Goal: Task Accomplishment & Management: Manage account settings

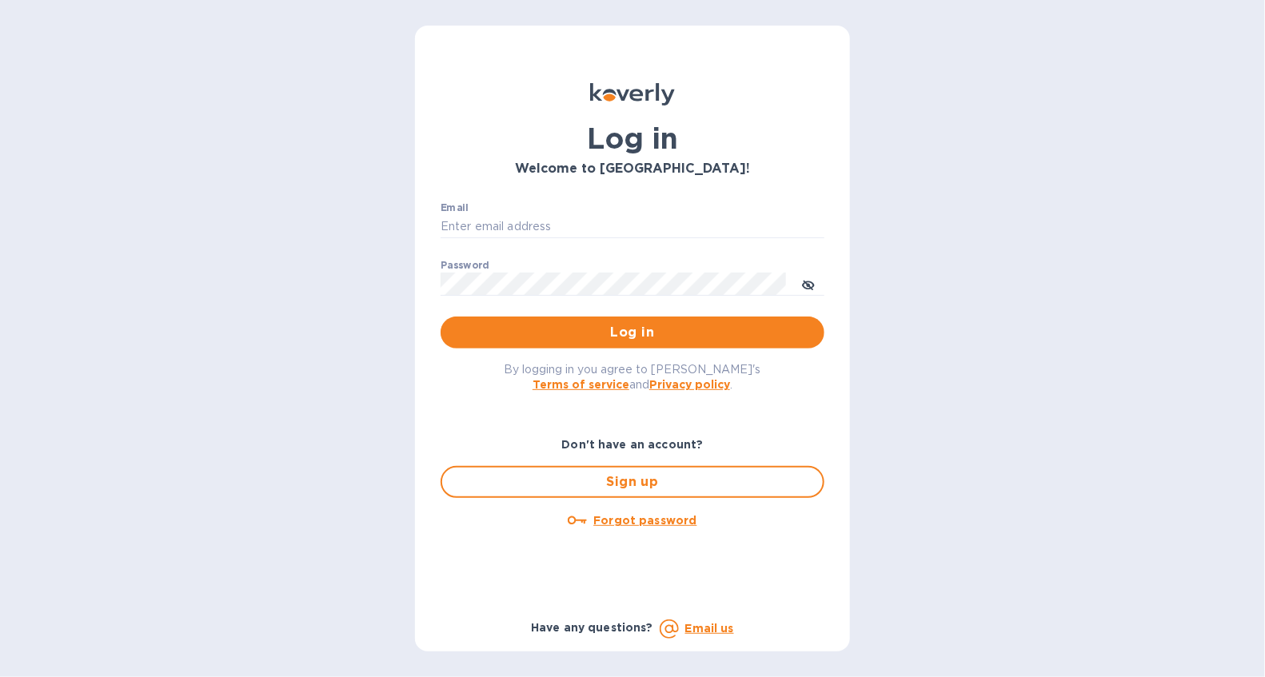
click at [560, 213] on div "Email ​" at bounding box center [632, 231] width 384 height 58
click at [556, 225] on input "Email" at bounding box center [632, 227] width 384 height 24
type input "Cindy.Mar@everconcord.com"
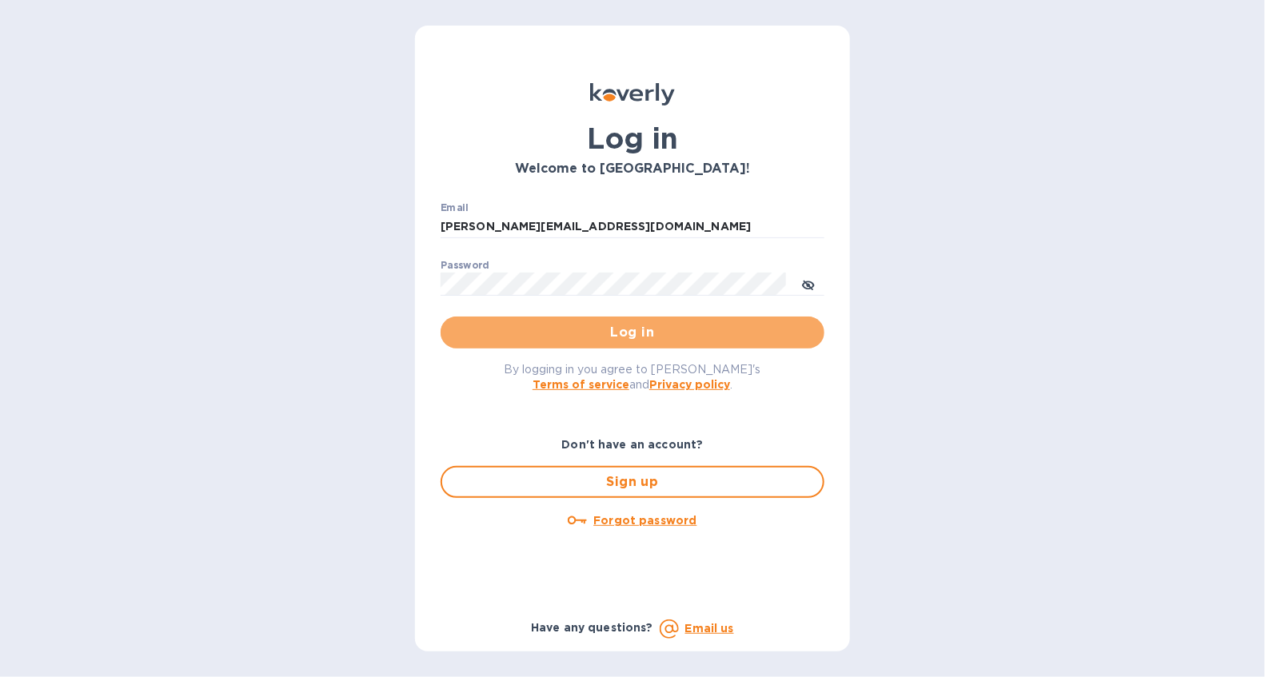
click at [647, 336] on span "Log in" at bounding box center [632, 332] width 358 height 19
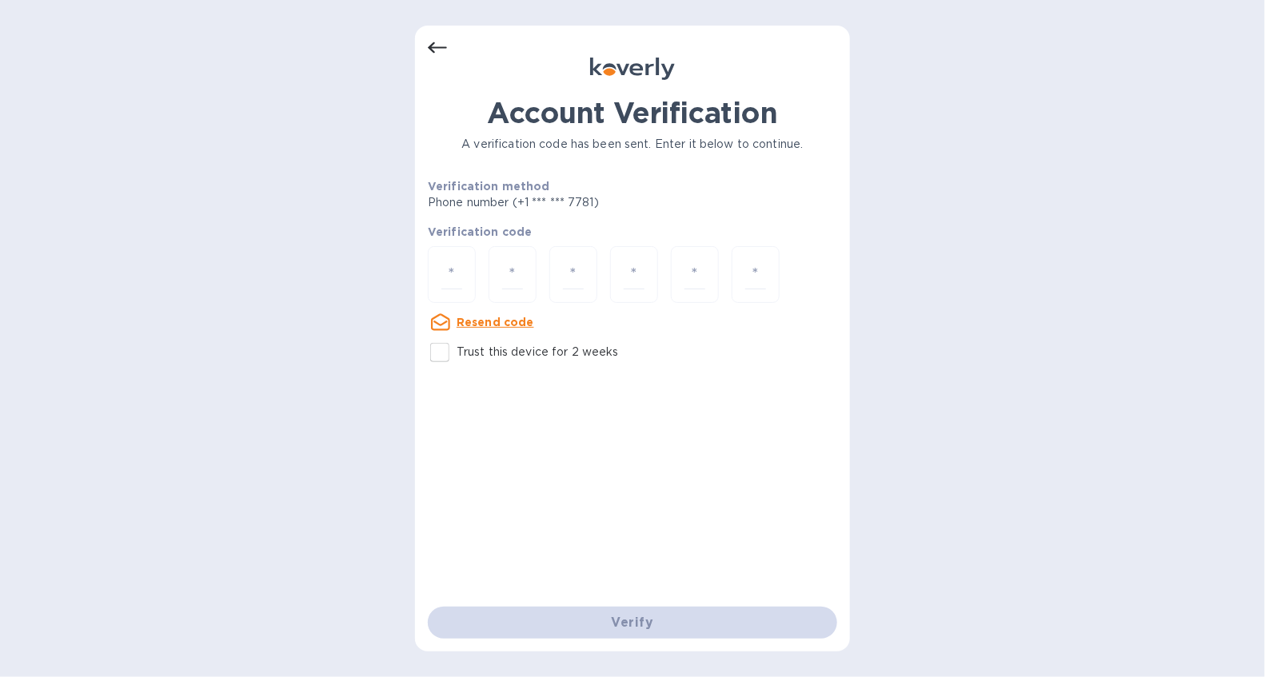
click at [436, 275] on div at bounding box center [452, 274] width 48 height 57
type input "6"
type input "5"
type input "8"
type input "7"
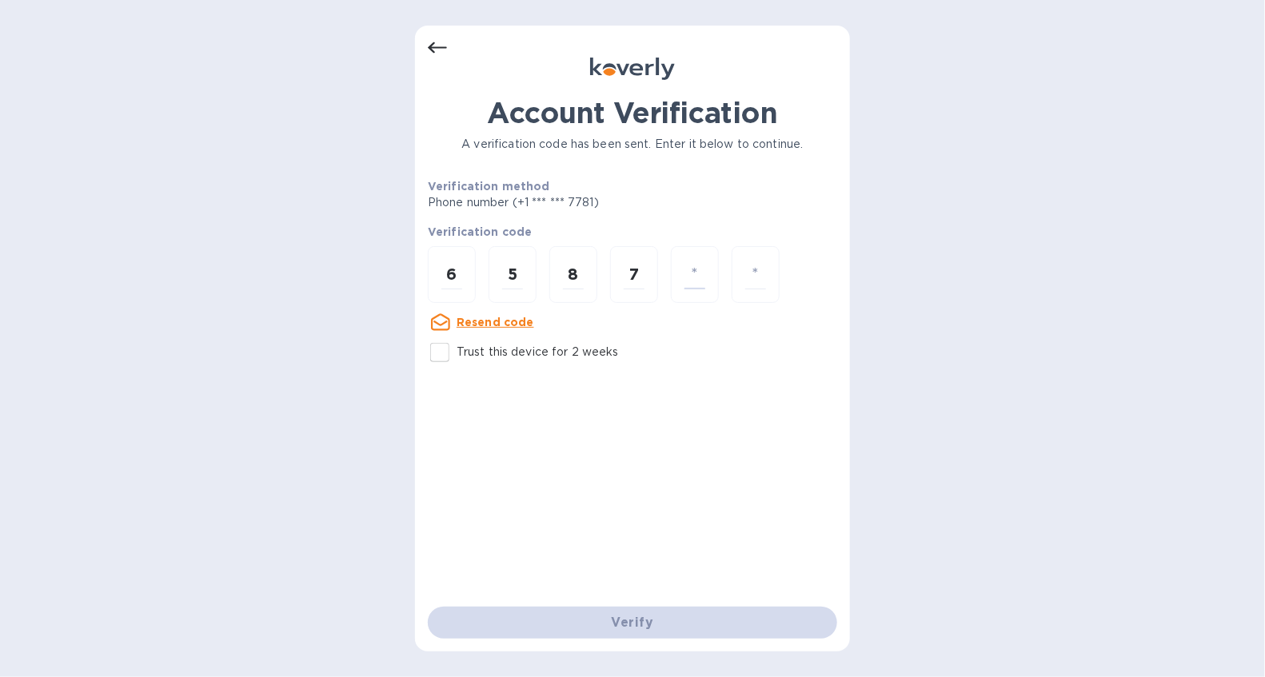
type input "7"
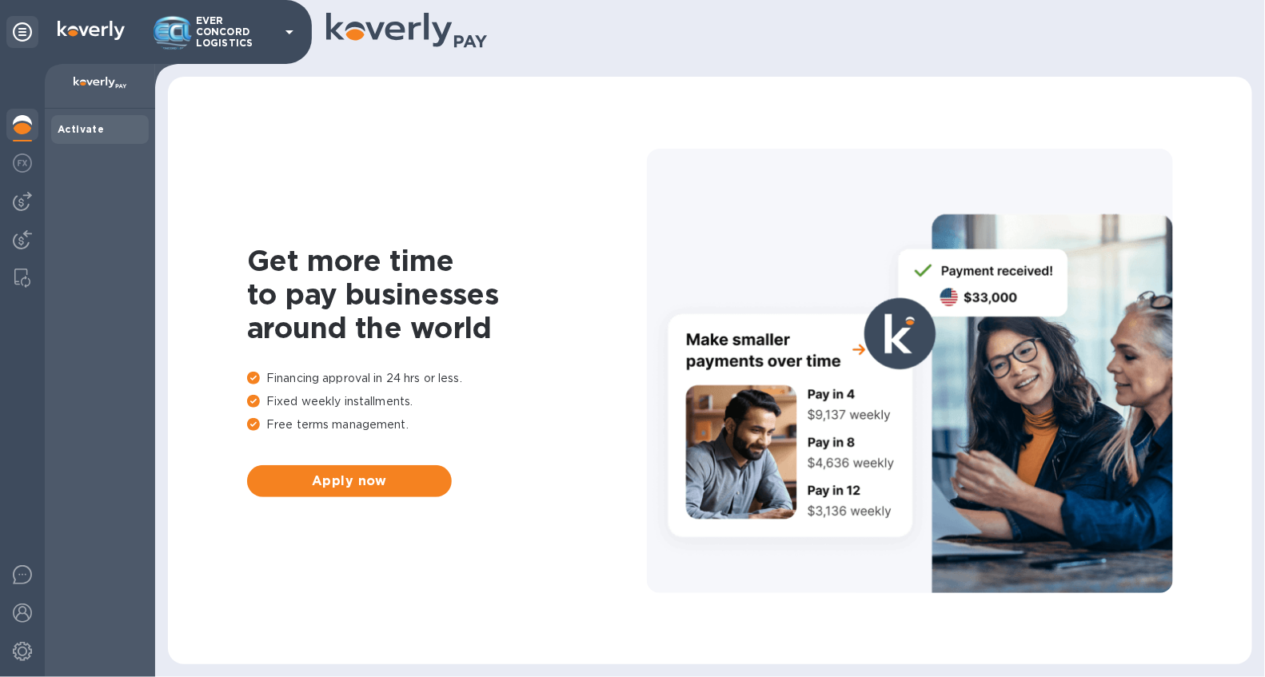
click at [82, 130] on b "Activate" at bounding box center [81, 129] width 46 height 12
click at [16, 233] on img at bounding box center [22, 239] width 19 height 19
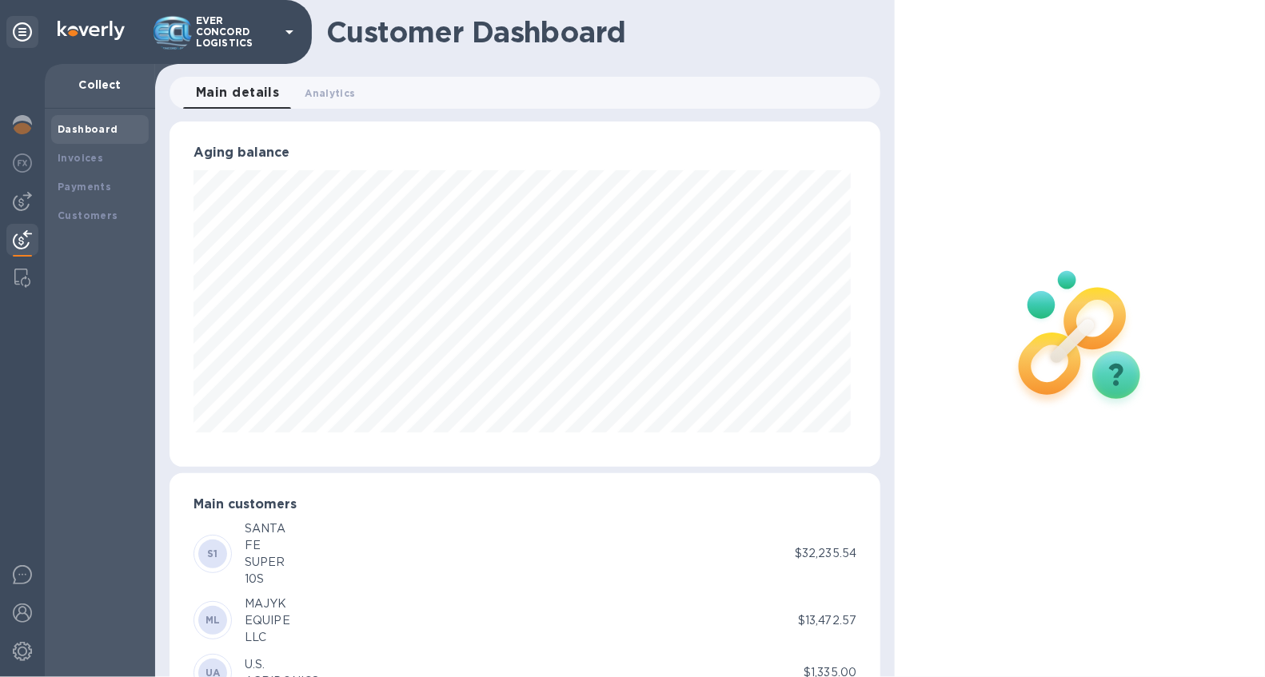
scroll to position [137, 0]
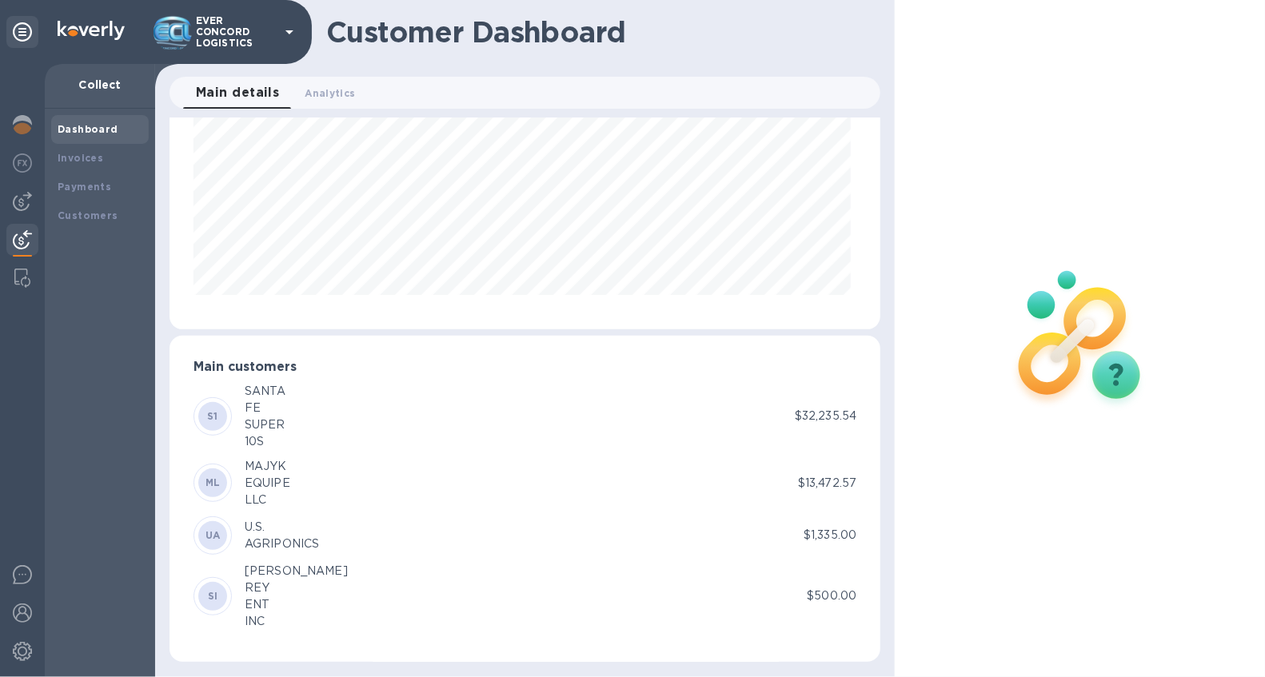
click at [254, 576] on div "[PERSON_NAME]" at bounding box center [296, 571] width 103 height 17
click at [209, 591] on b "SI" at bounding box center [213, 596] width 10 height 12
click at [59, 163] on div "Invoices" at bounding box center [100, 158] width 85 height 16
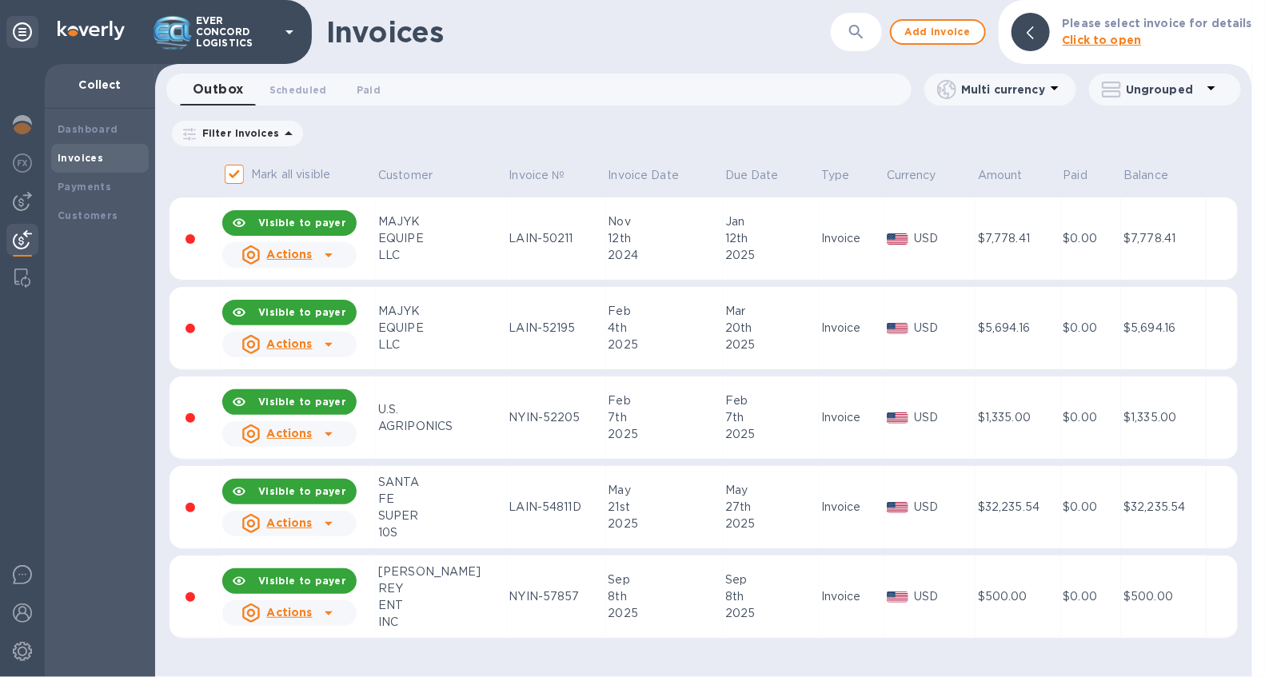
click at [72, 213] on b "Customers" at bounding box center [88, 215] width 61 height 12
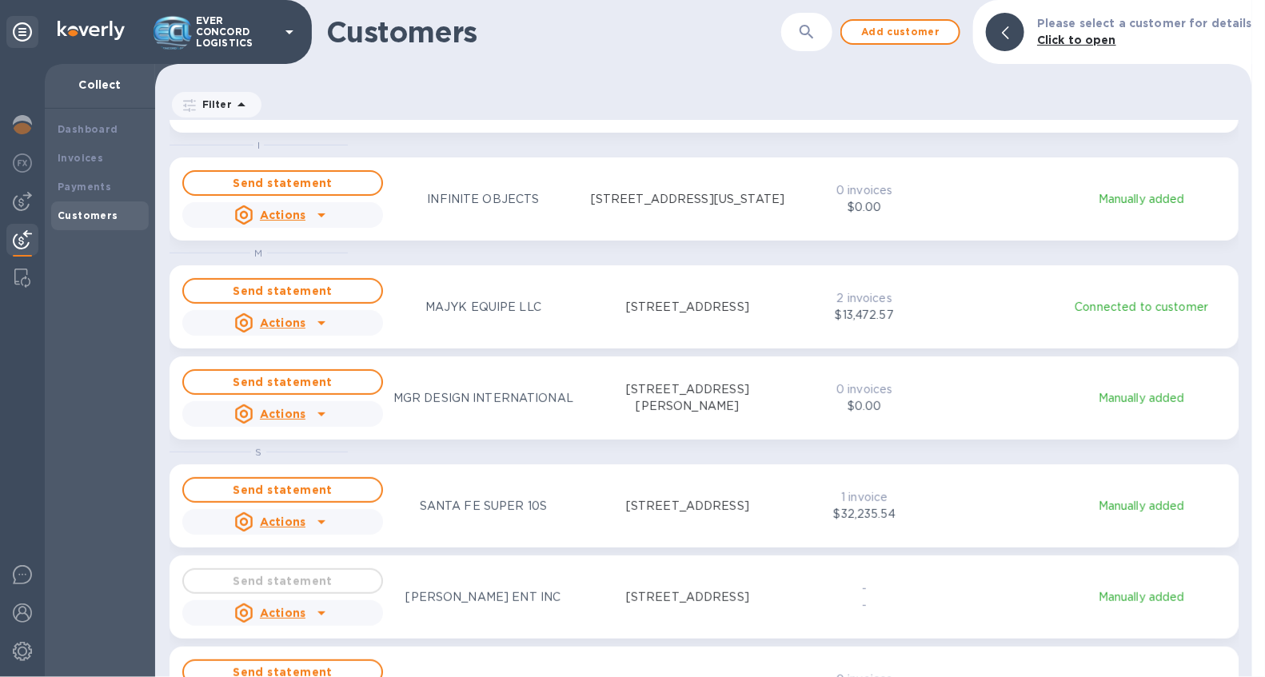
scroll to position [300, 0]
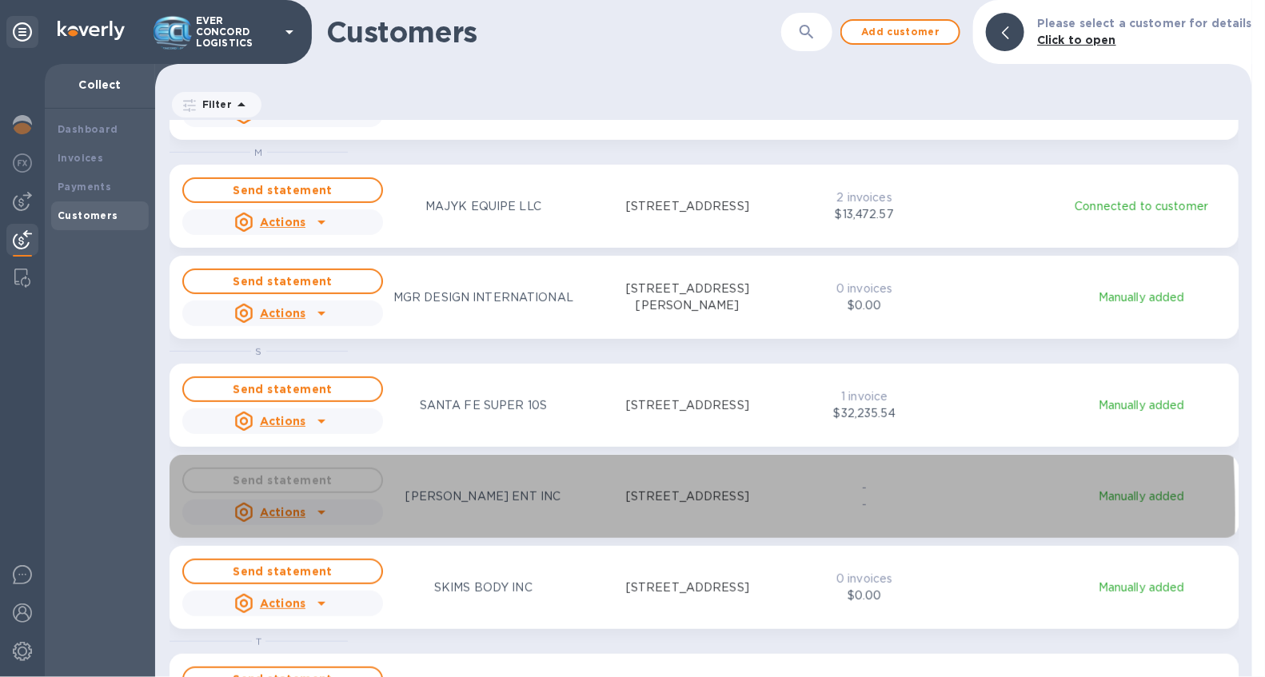
click at [304, 513] on div "Actions" at bounding box center [270, 513] width 78 height 26
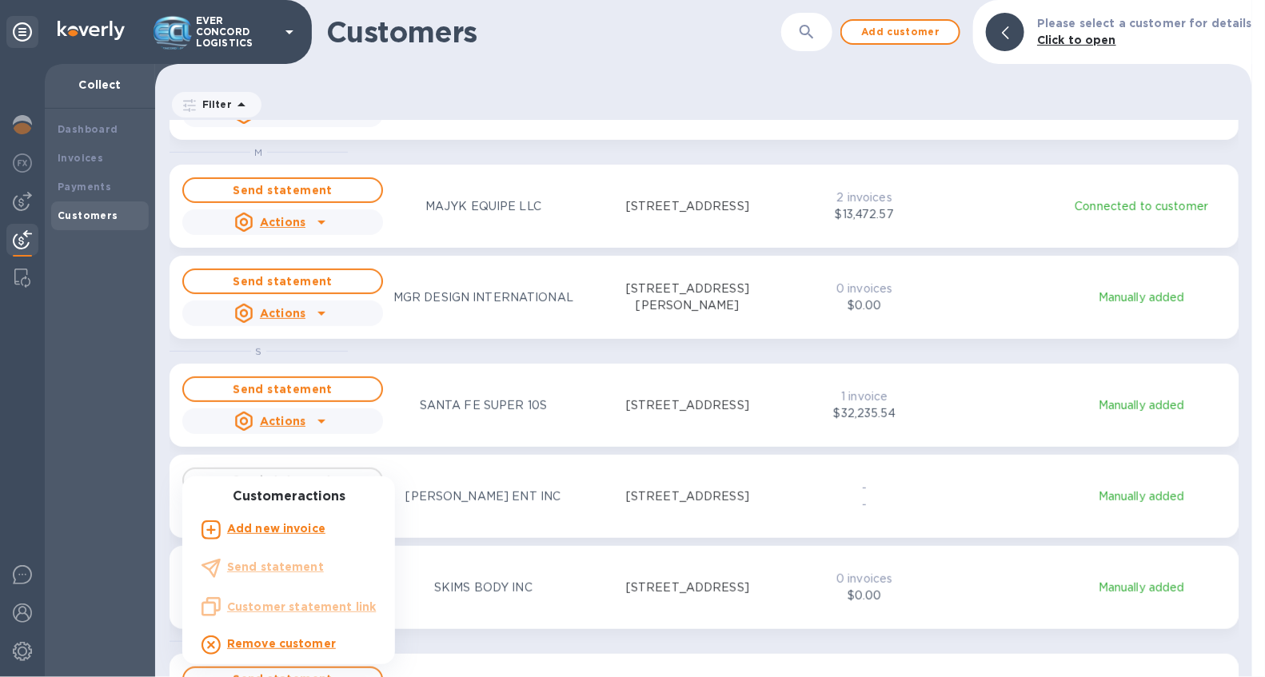
click at [451, 500] on div at bounding box center [632, 338] width 1265 height 677
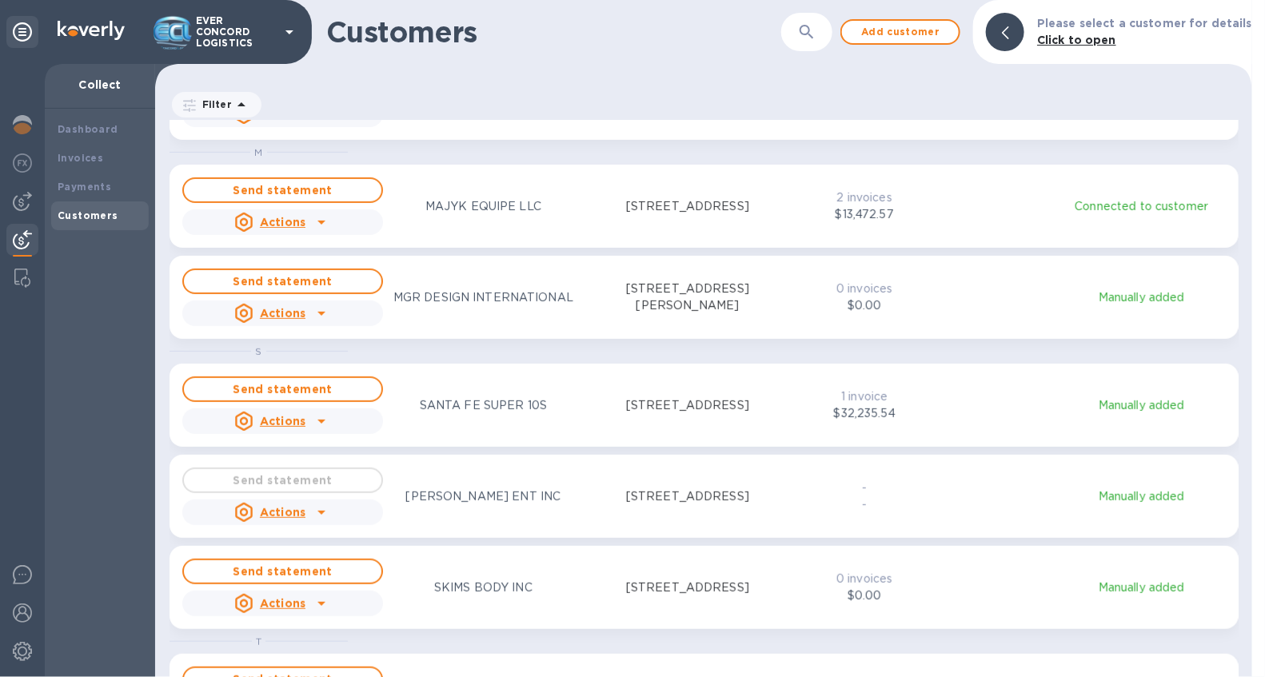
click at [469, 496] on p "[PERSON_NAME] ENT INC" at bounding box center [482, 496] width 155 height 17
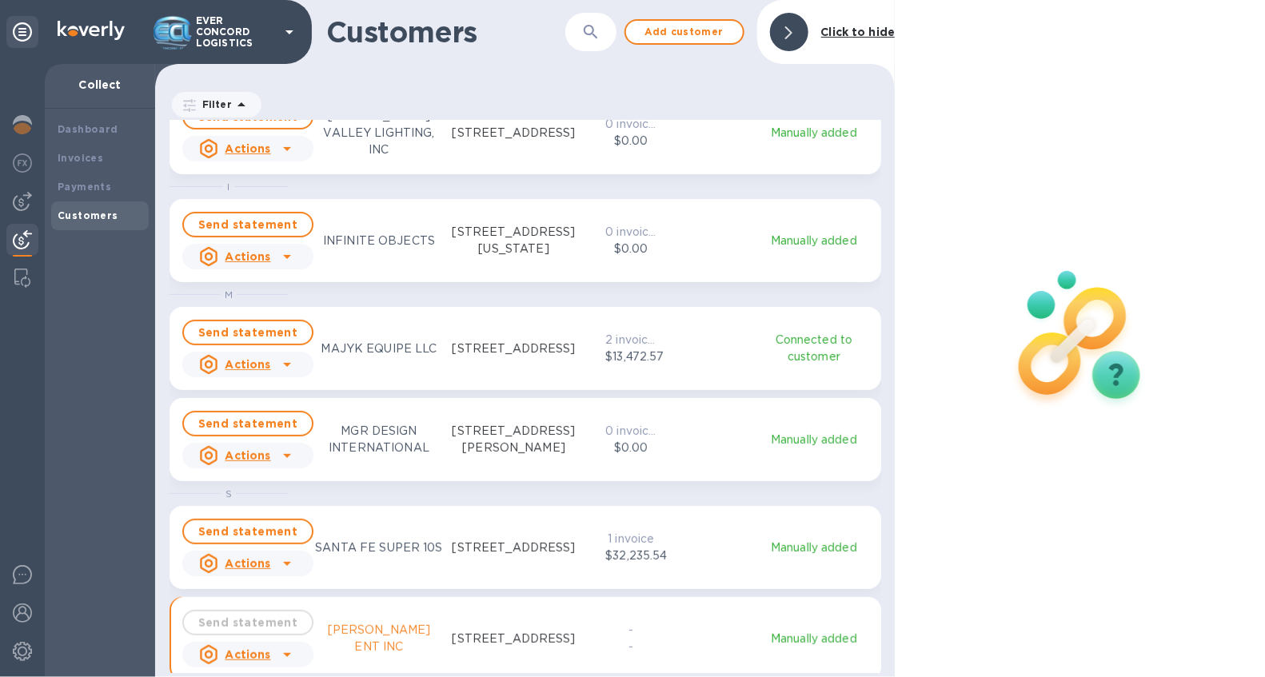
scroll to position [542, 734]
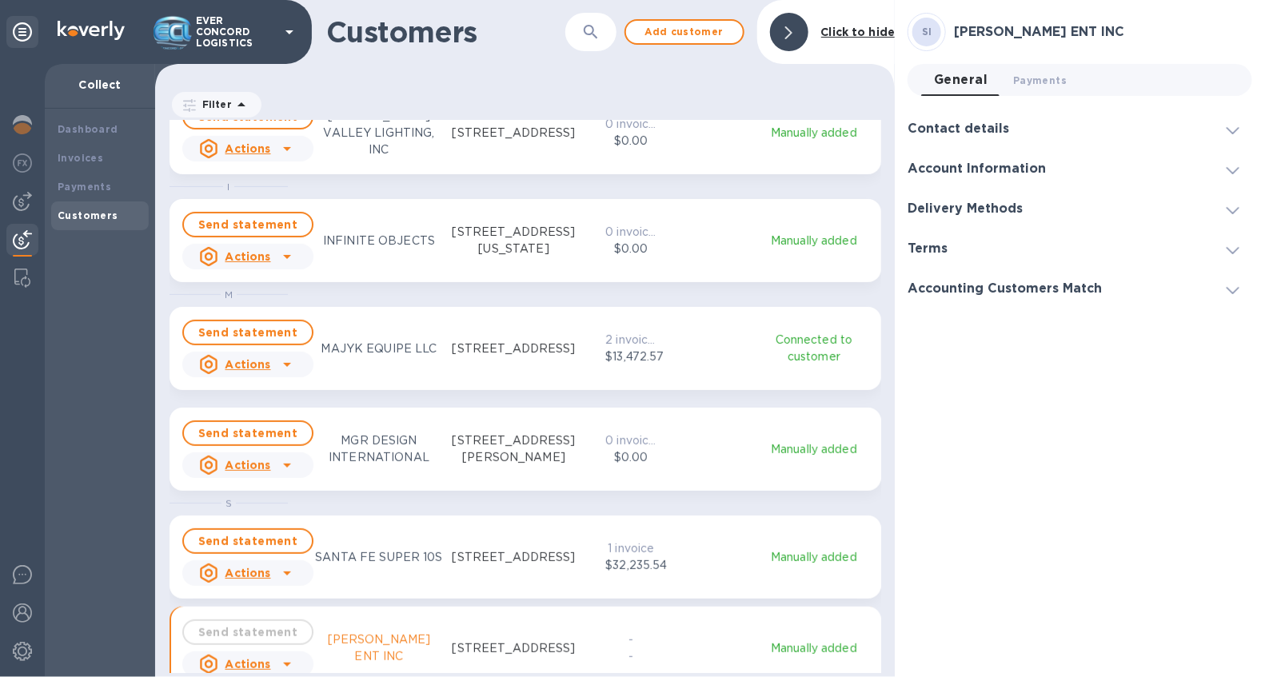
click at [959, 131] on h3 "Contact details" at bounding box center [958, 128] width 102 height 15
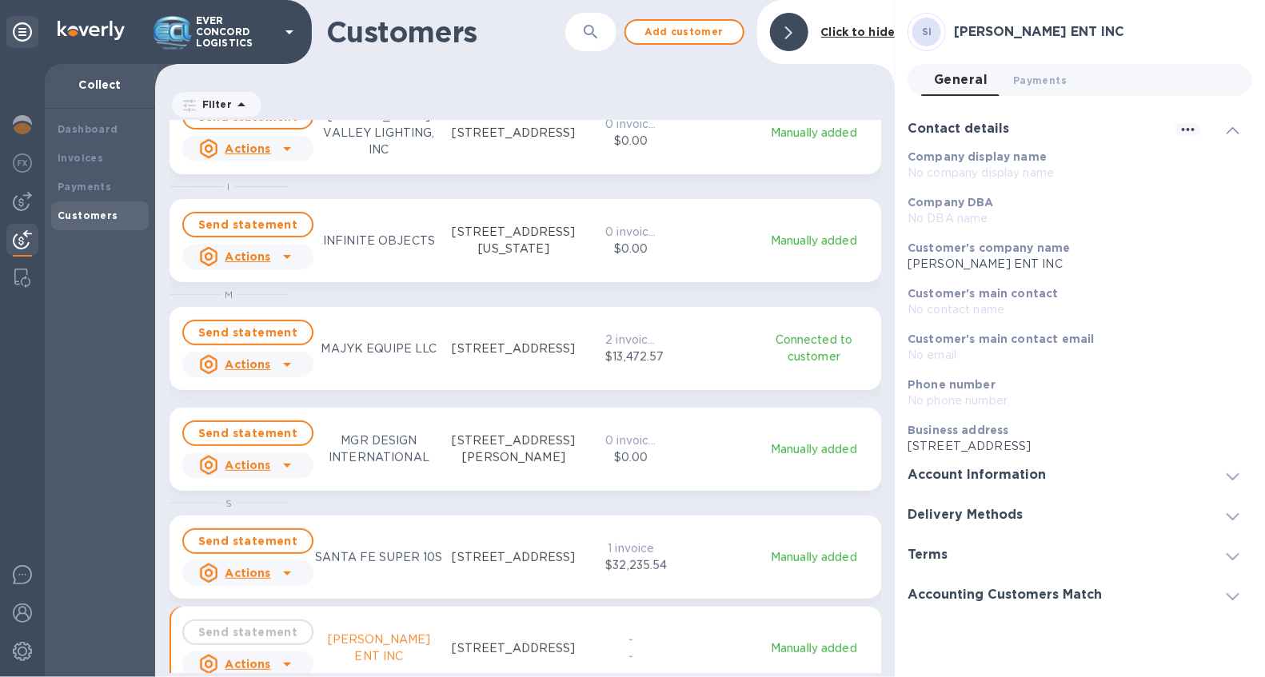
click at [955, 480] on h3 "Account Information" at bounding box center [976, 475] width 138 height 15
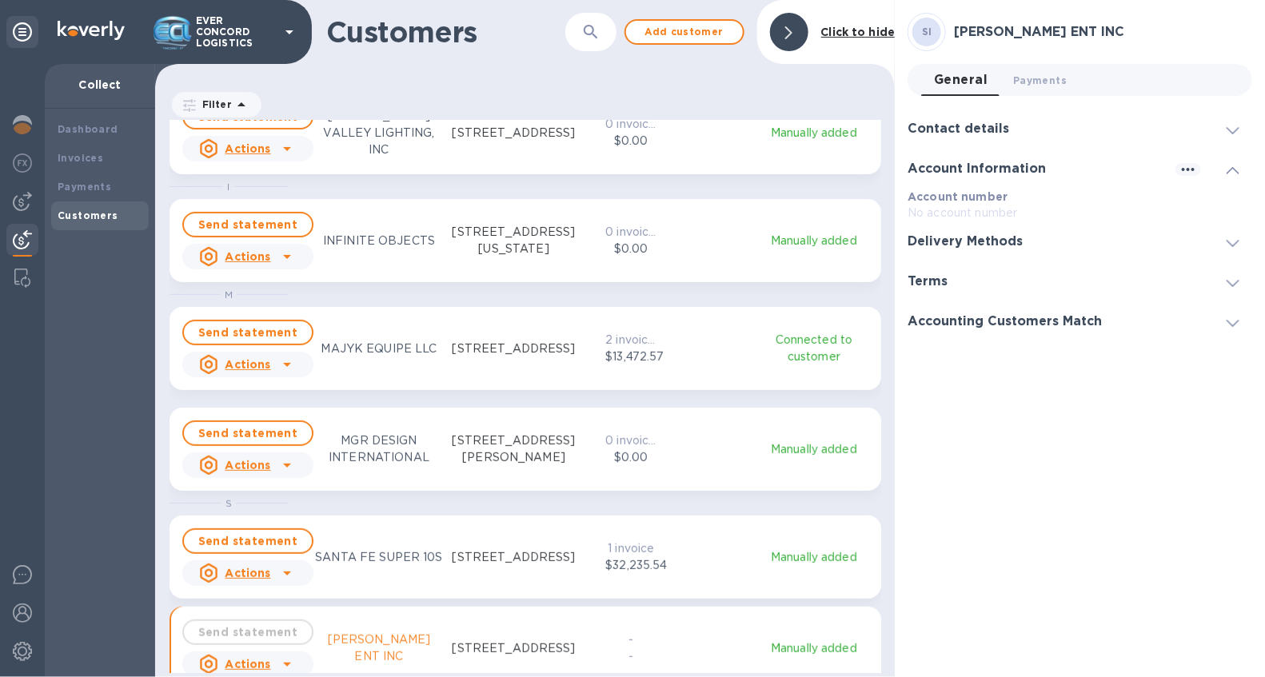
click at [969, 238] on h3 "Delivery Methods" at bounding box center [964, 241] width 115 height 15
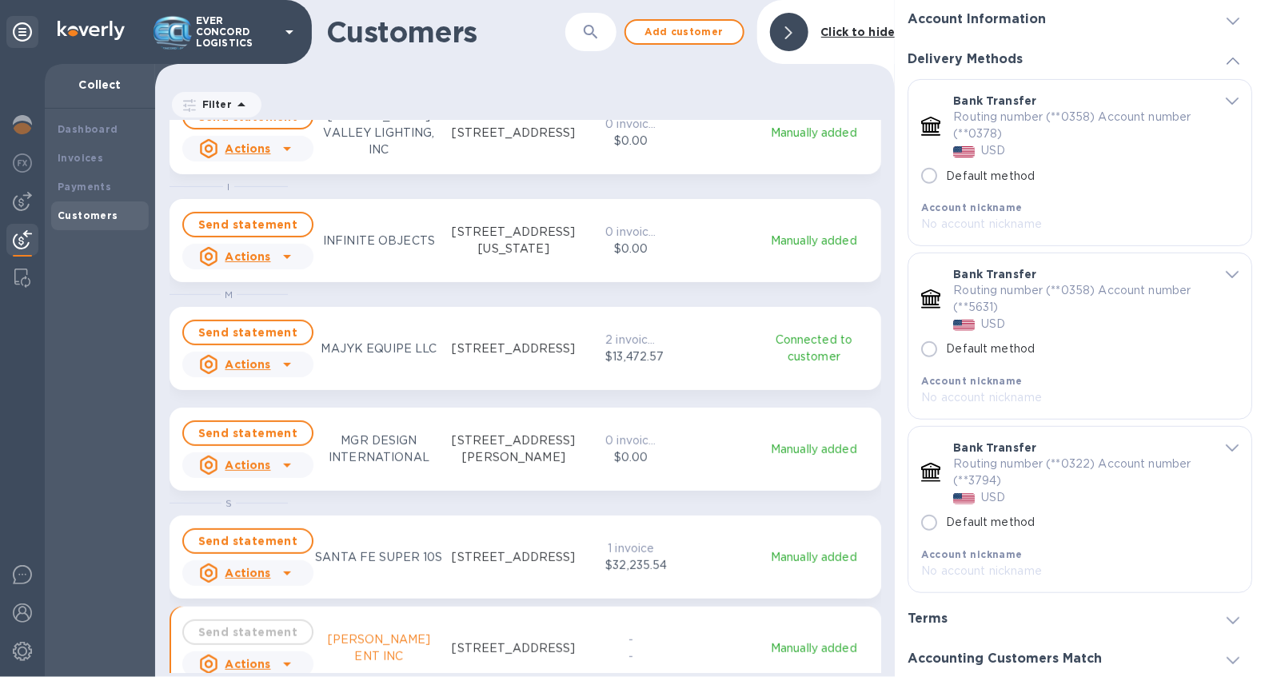
scroll to position [150, 0]
click at [930, 521] on input "Default method" at bounding box center [929, 522] width 34 height 34
radio input "true"
click at [954, 619] on div "Terms" at bounding box center [933, 618] width 53 height 15
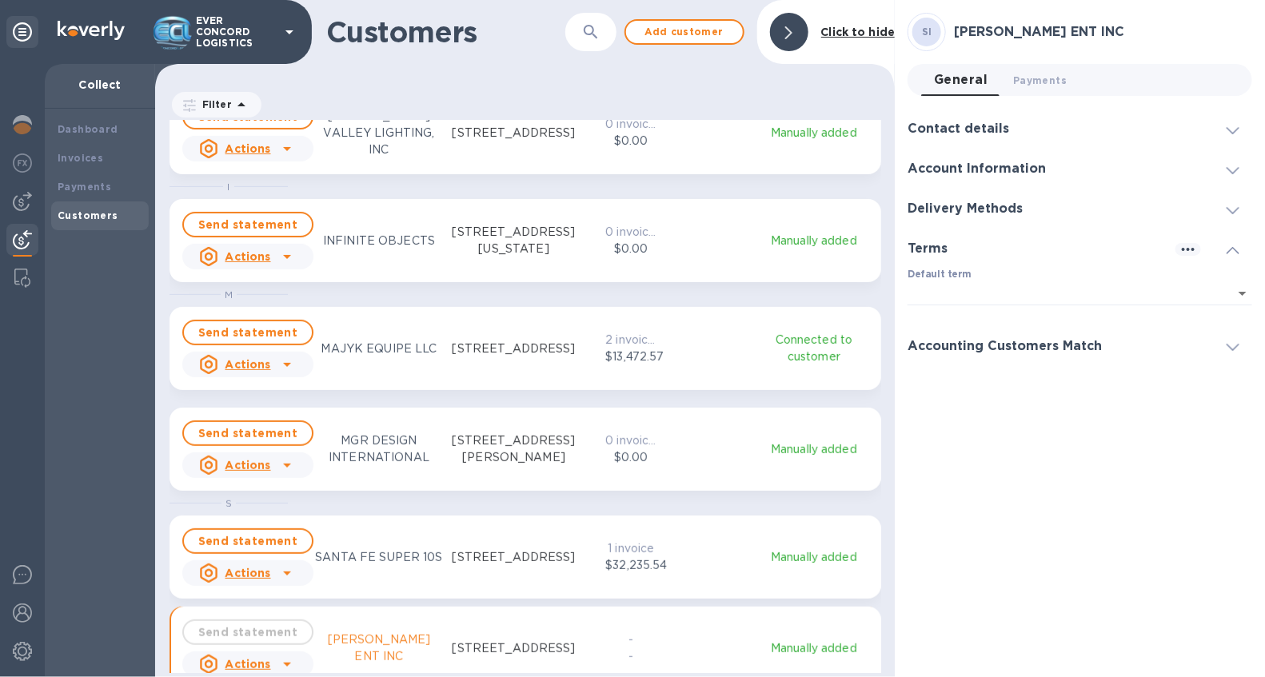
click at [970, 339] on h3 "Accounting Customers Match" at bounding box center [1004, 346] width 194 height 15
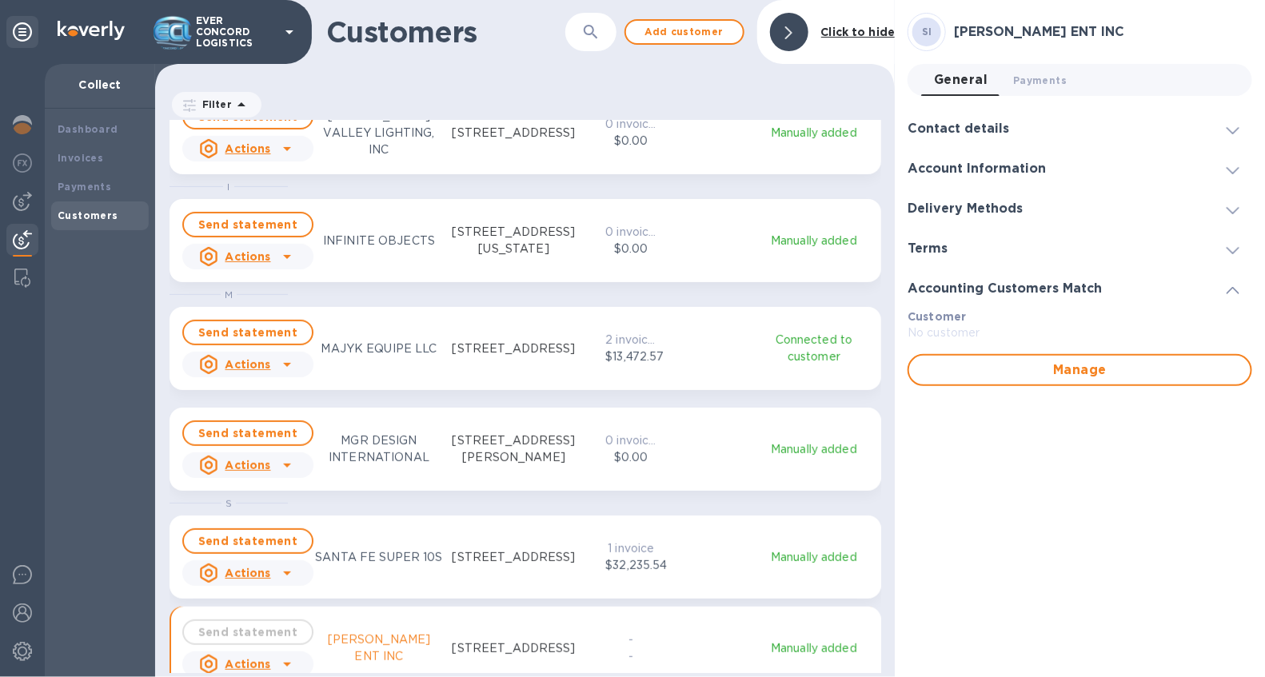
click at [1027, 82] on span "Payments 0" at bounding box center [1041, 80] width 54 height 17
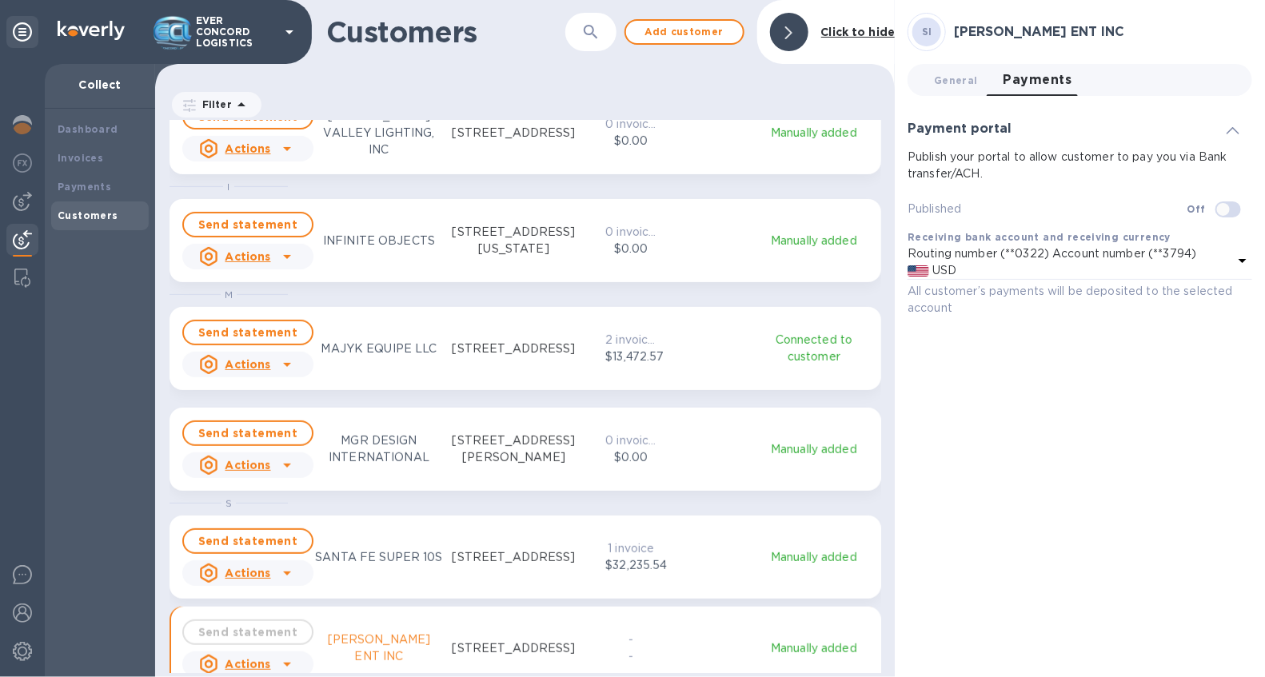
click at [1228, 208] on input "checkbox" at bounding box center [1223, 209] width 82 height 27
checkbox input "true"
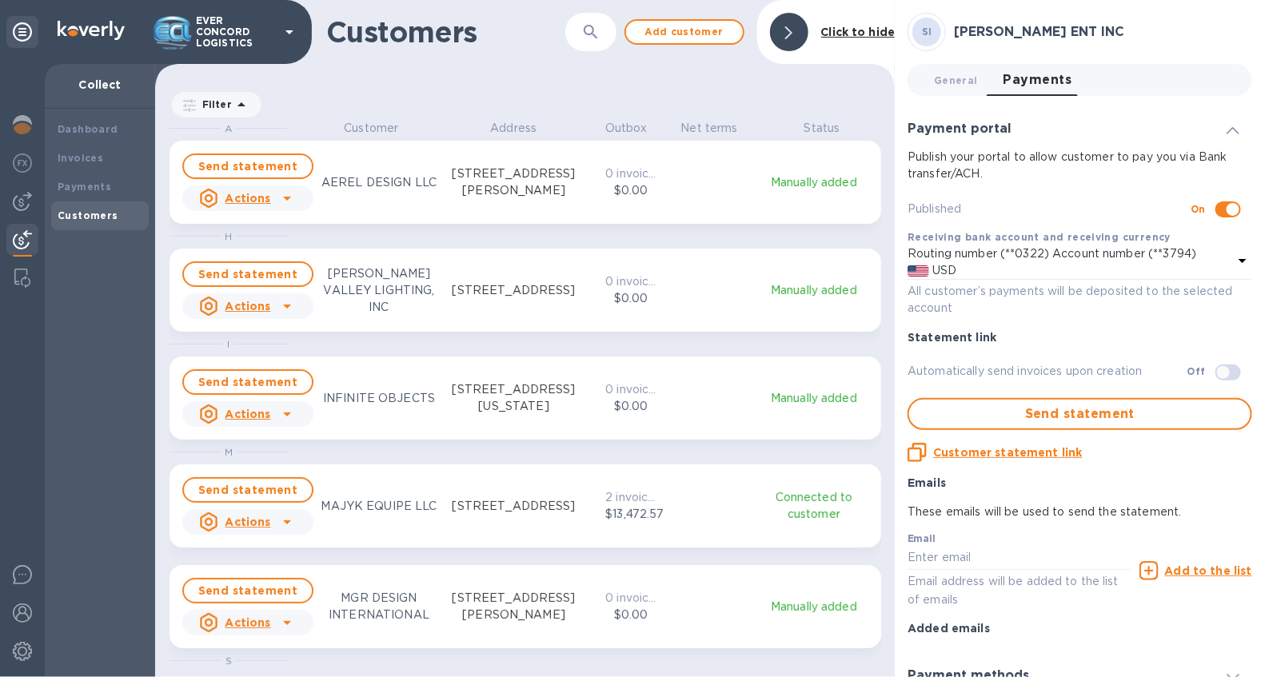
scroll to position [542, 734]
click at [1217, 373] on input "checkbox" at bounding box center [1223, 372] width 82 height 27
click at [1219, 369] on input "checkbox" at bounding box center [1233, 372] width 82 height 27
click at [1219, 369] on input "checkbox" at bounding box center [1223, 372] width 82 height 27
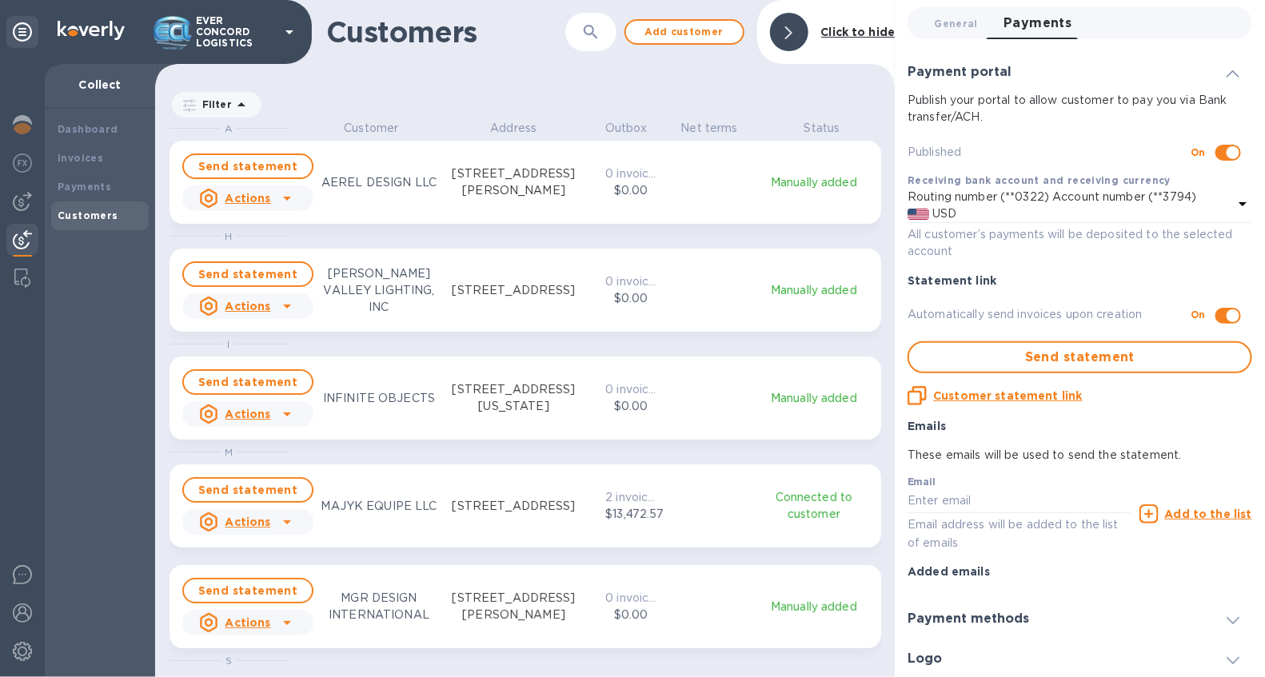
scroll to position [58, 0]
click at [1214, 315] on input "checkbox" at bounding box center [1233, 314] width 82 height 27
checkbox input "false"
click at [1073, 358] on span "Send statement" at bounding box center [1080, 356] width 316 height 19
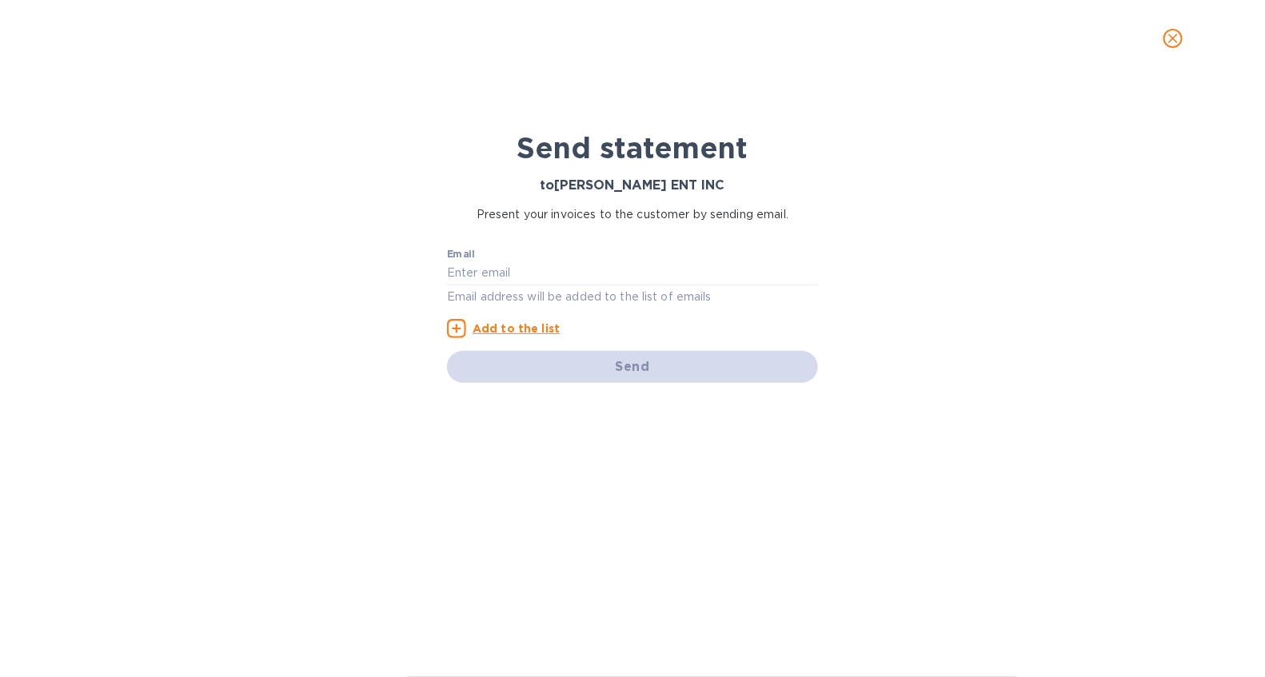
click at [1172, 40] on icon "close" at bounding box center [1173, 38] width 16 height 16
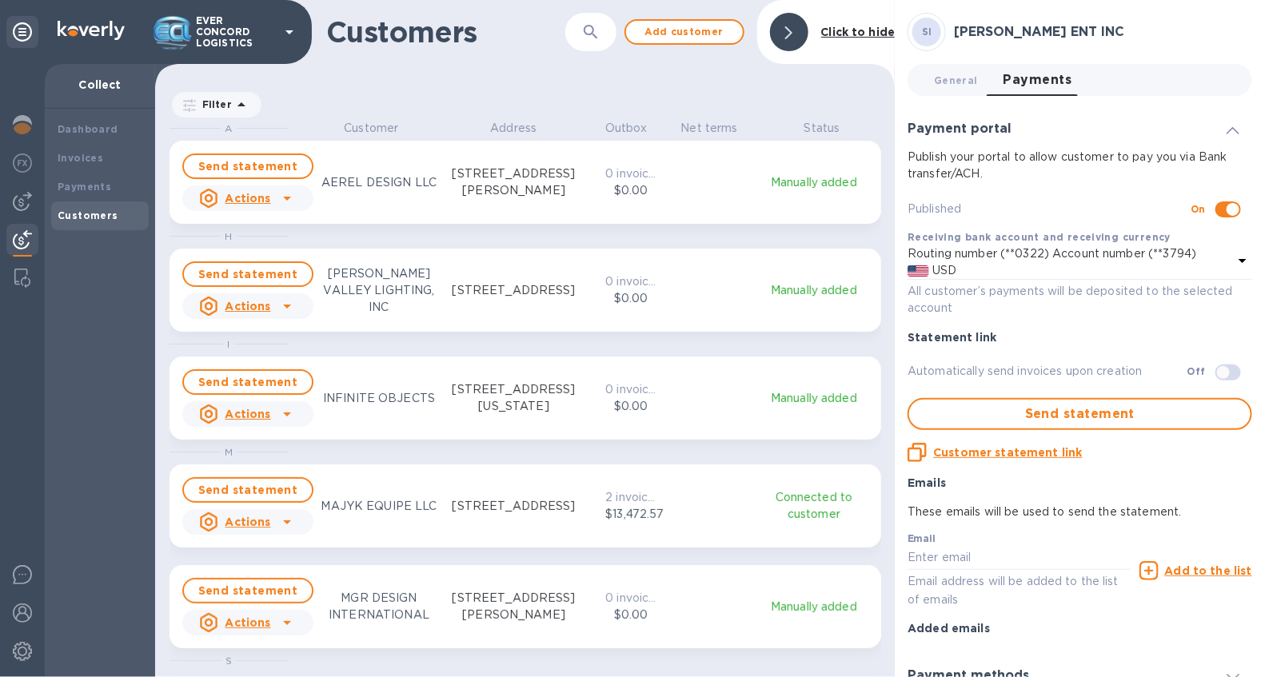
click at [1105, 323] on div "Statement link" at bounding box center [1079, 337] width 357 height 29
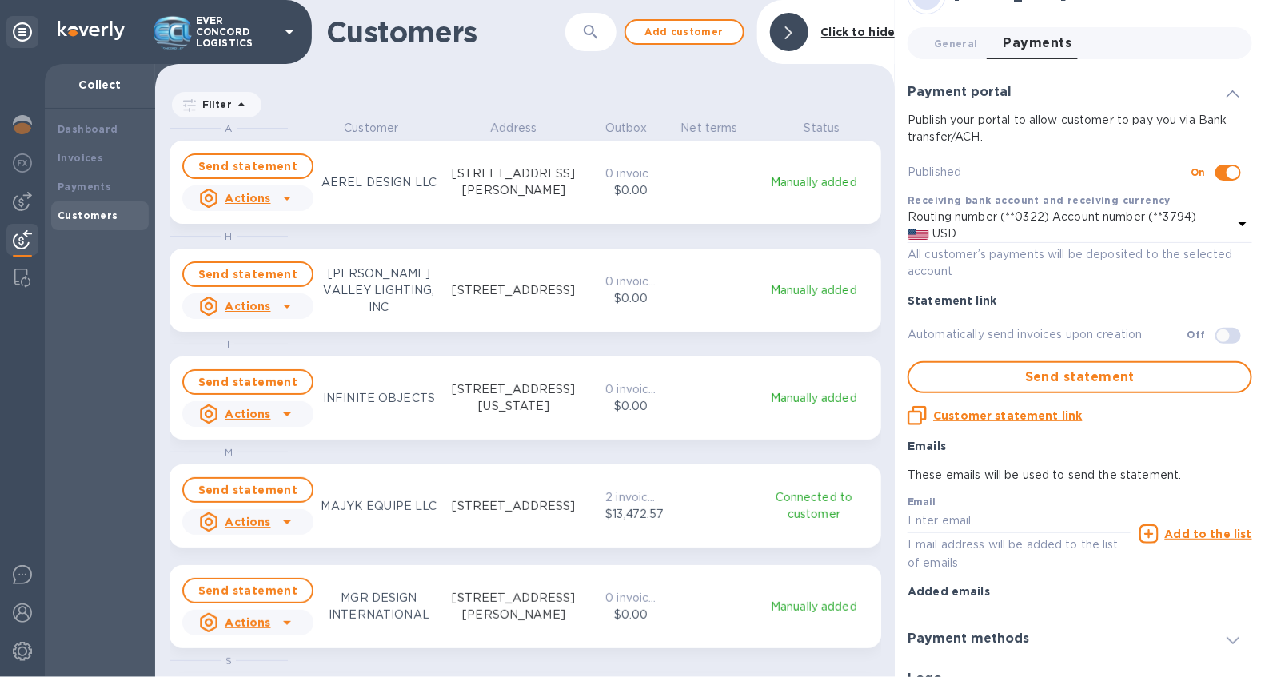
scroll to position [58, 0]
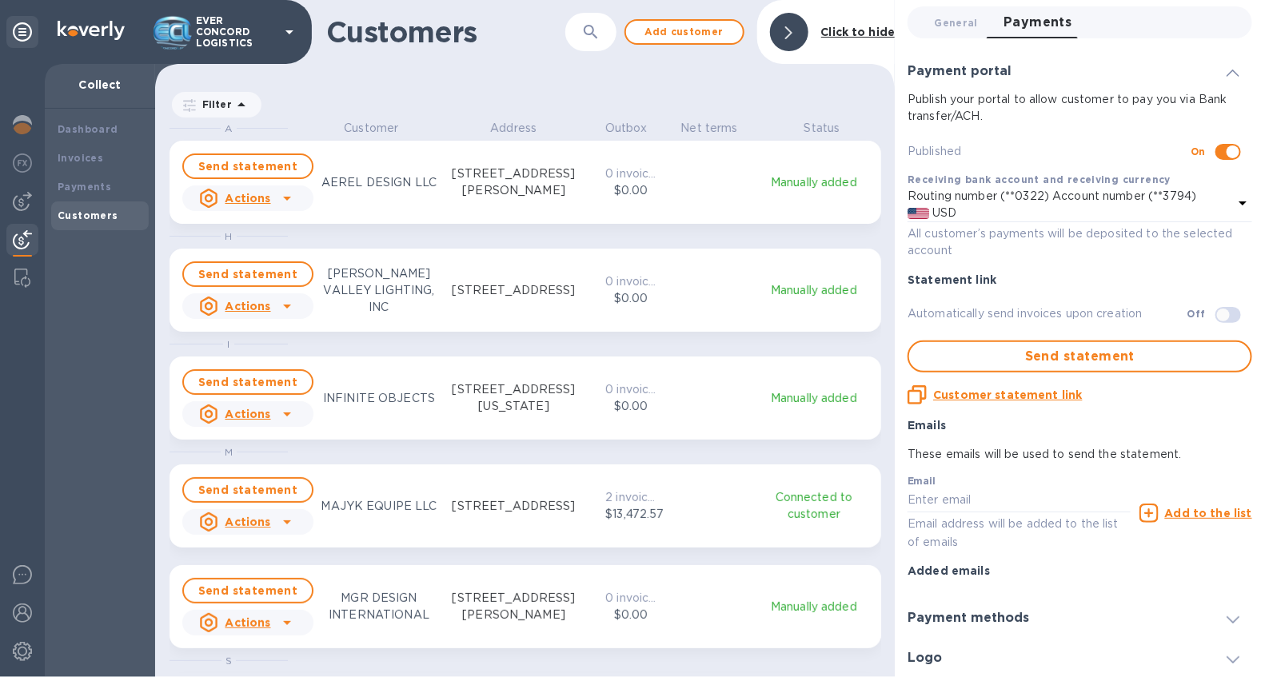
click at [110, 188] on div "Payments" at bounding box center [100, 187] width 85 height 16
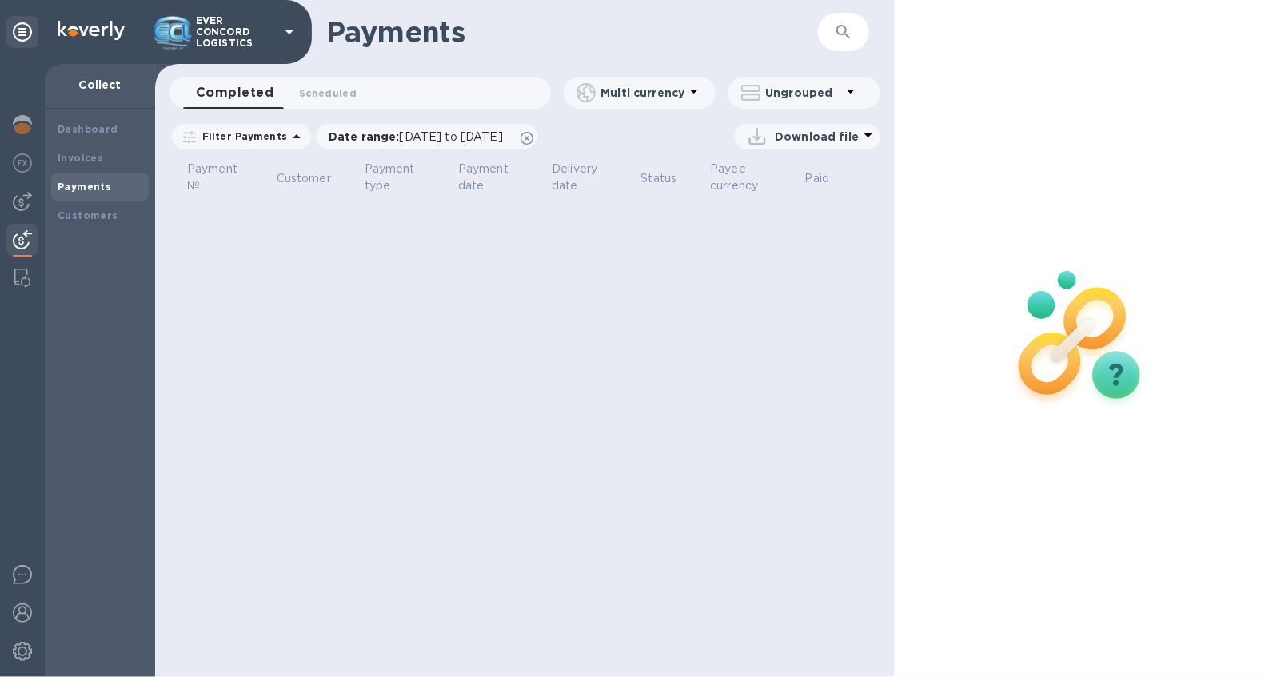
click at [273, 137] on p "Filter Payments" at bounding box center [241, 136] width 91 height 14
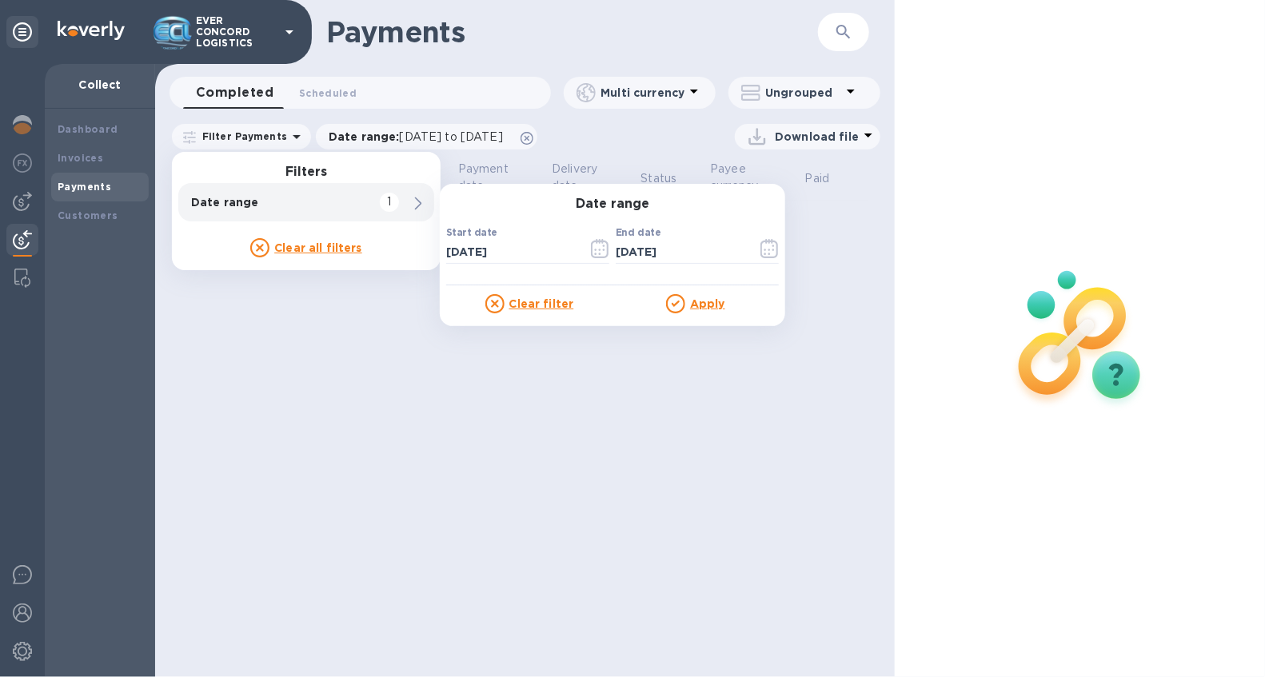
click at [92, 128] on b "Dashboard" at bounding box center [88, 129] width 61 height 12
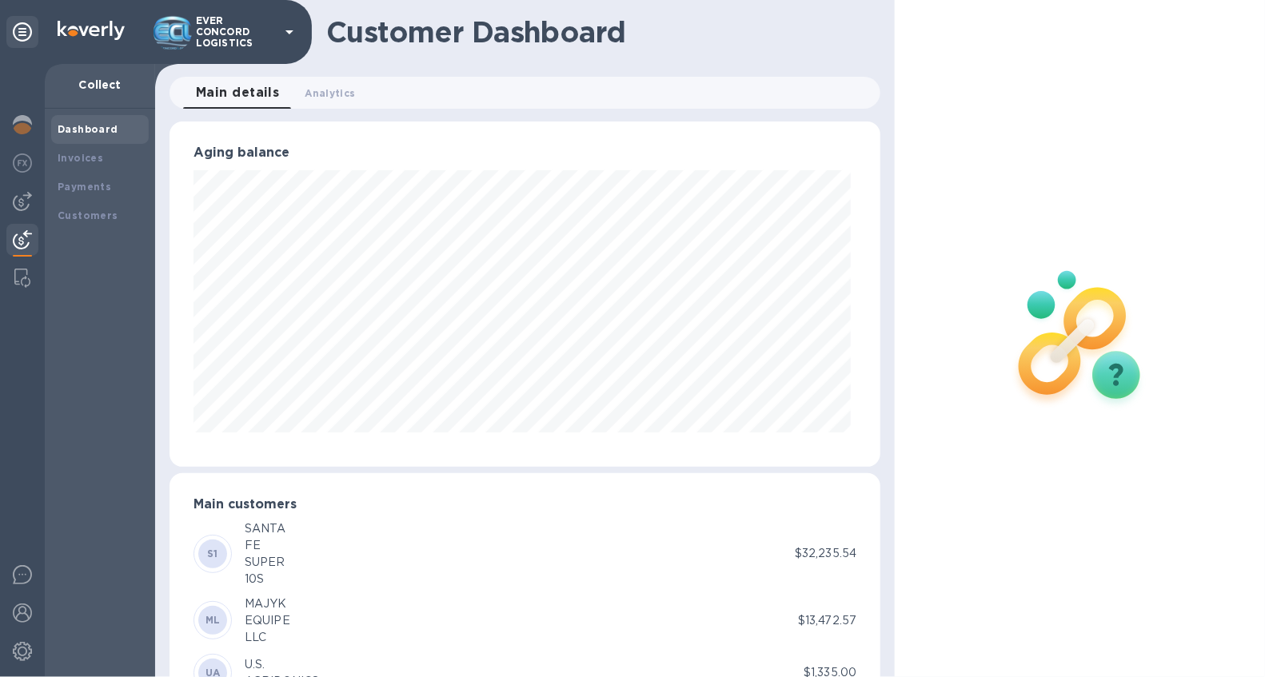
scroll to position [137, 0]
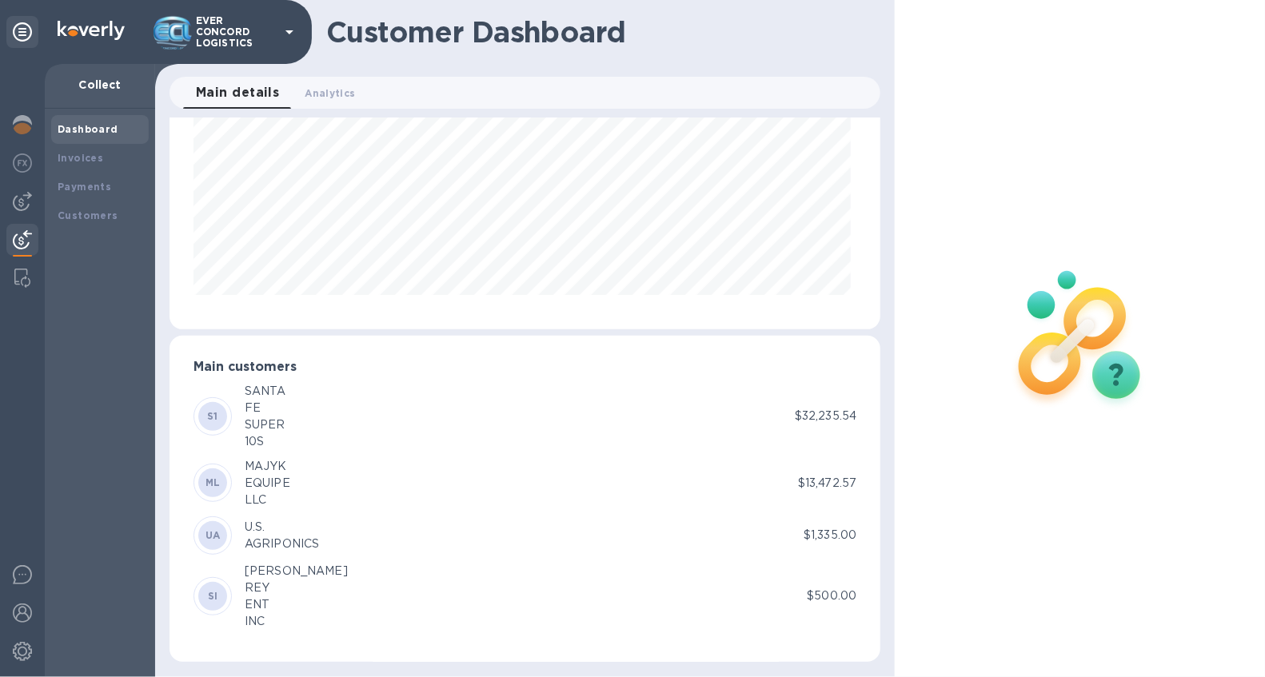
click at [91, 213] on b "Customers" at bounding box center [88, 215] width 61 height 12
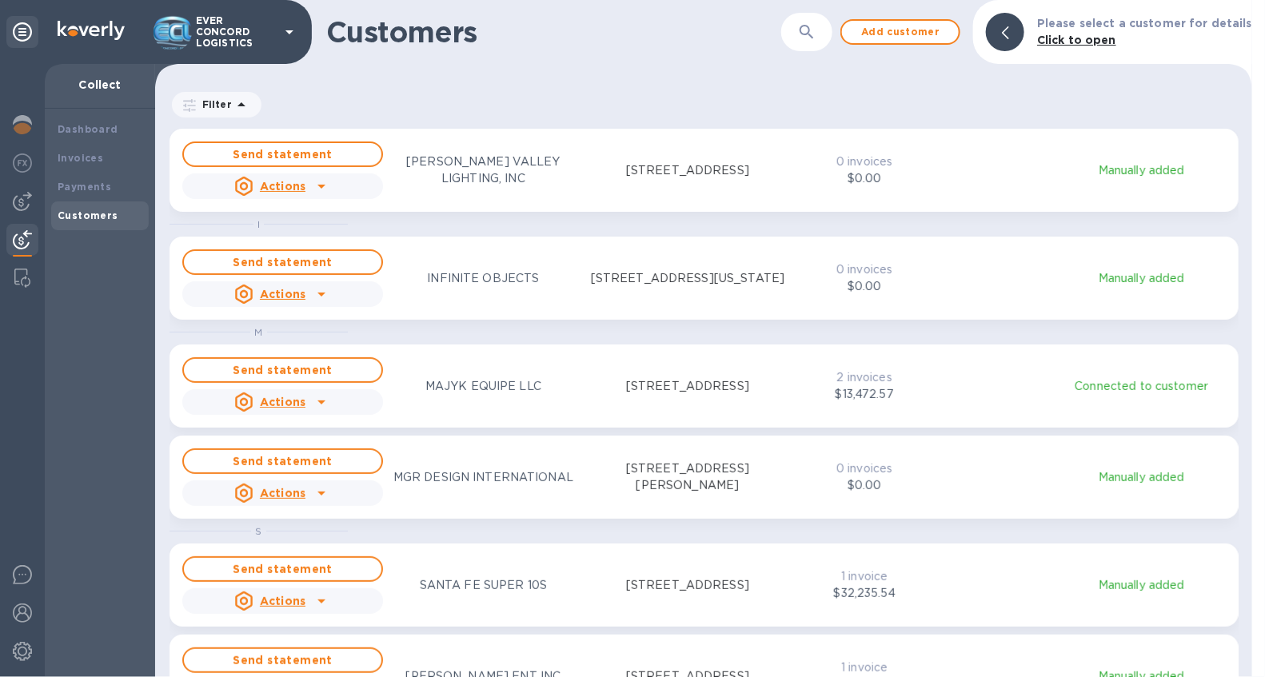
scroll to position [300, 0]
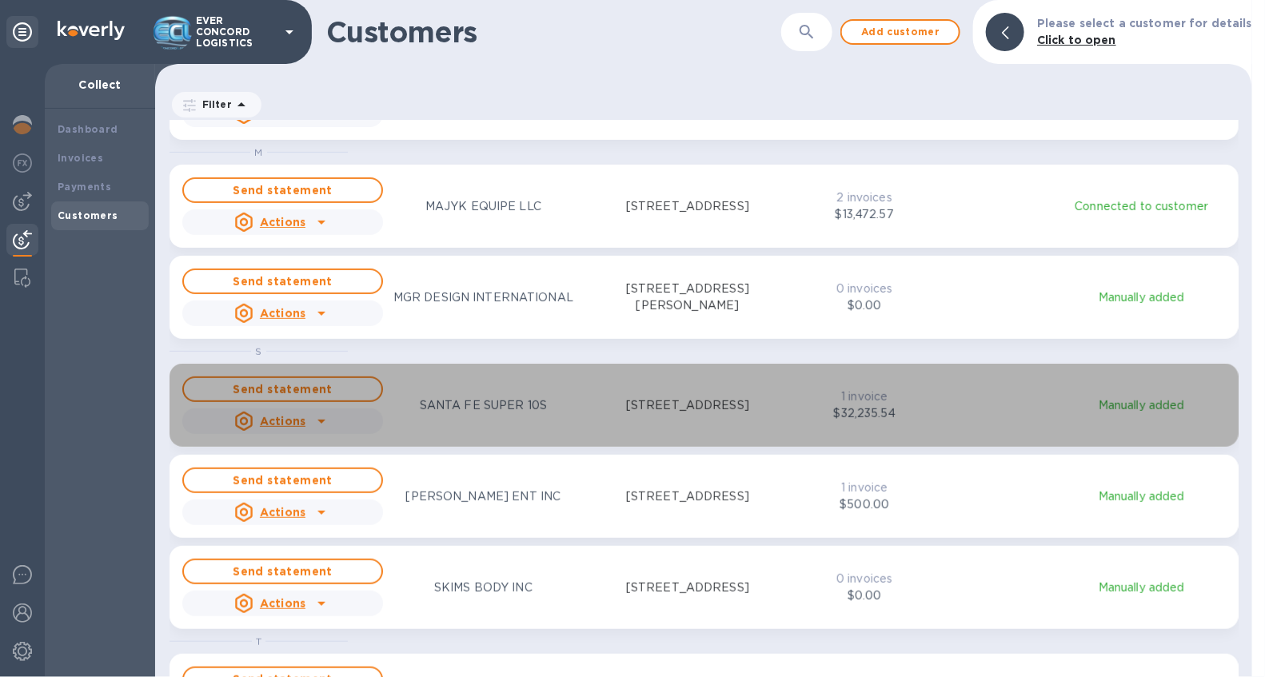
click at [1153, 408] on p "Manually added" at bounding box center [1141, 405] width 175 height 17
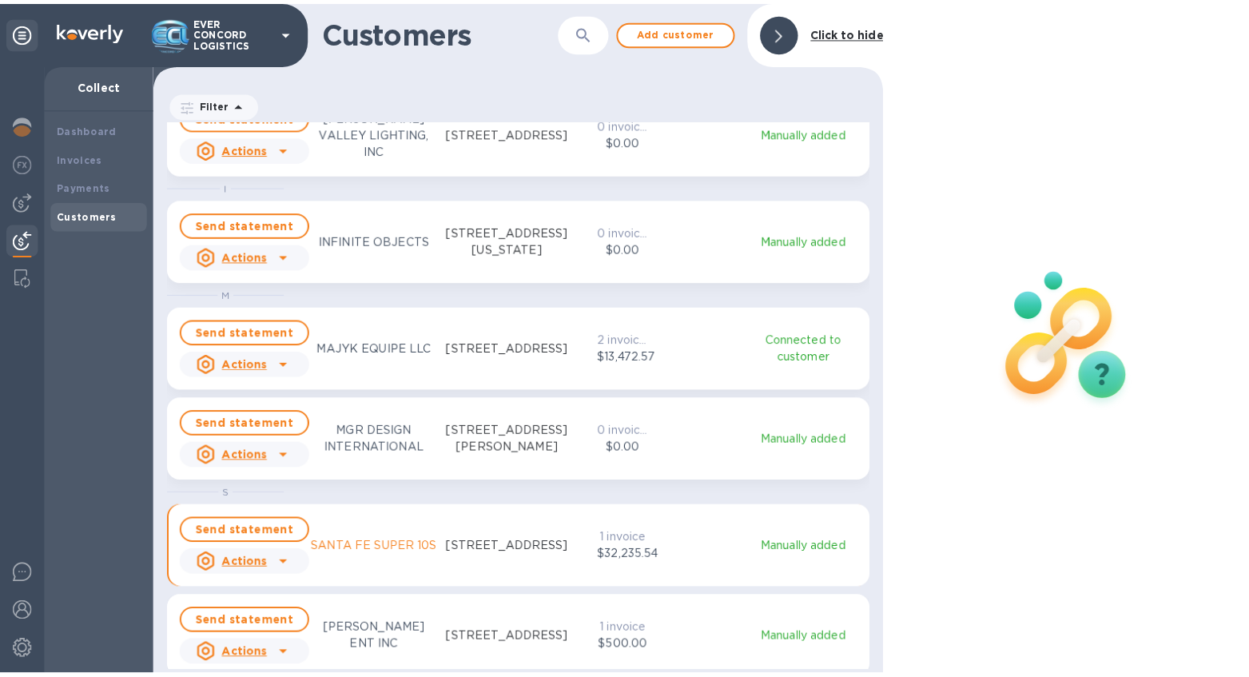
scroll to position [542, 734]
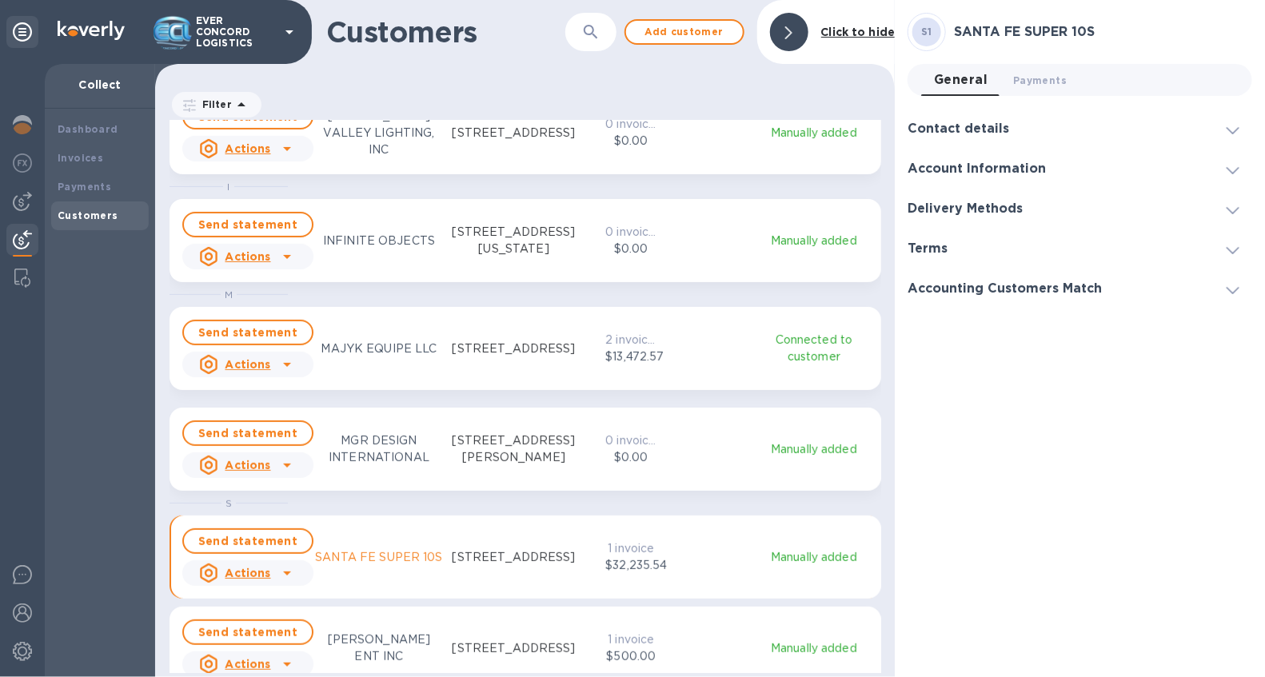
click at [376, 554] on p "SANTA FE SUPER 10S" at bounding box center [378, 557] width 127 height 17
click at [268, 570] on u "Actions" at bounding box center [248, 573] width 46 height 13
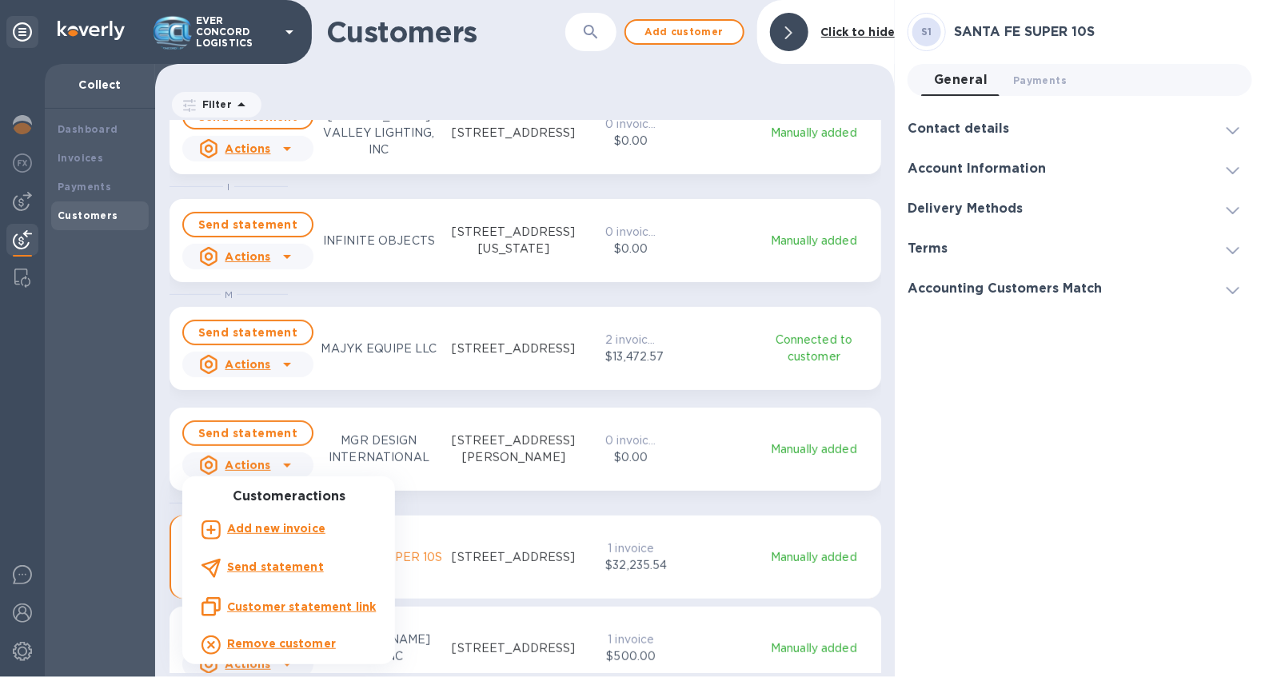
click at [525, 557] on div at bounding box center [632, 338] width 1265 height 677
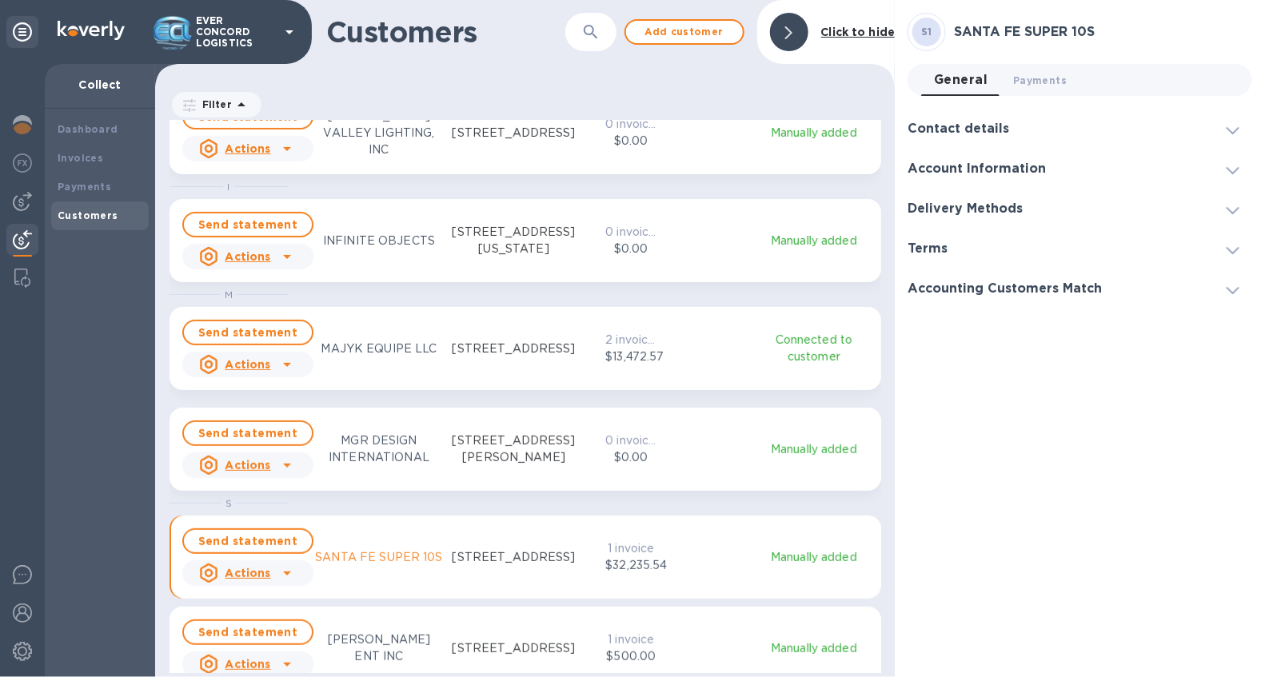
click at [86, 162] on b "Invoices" at bounding box center [81, 158] width 46 height 12
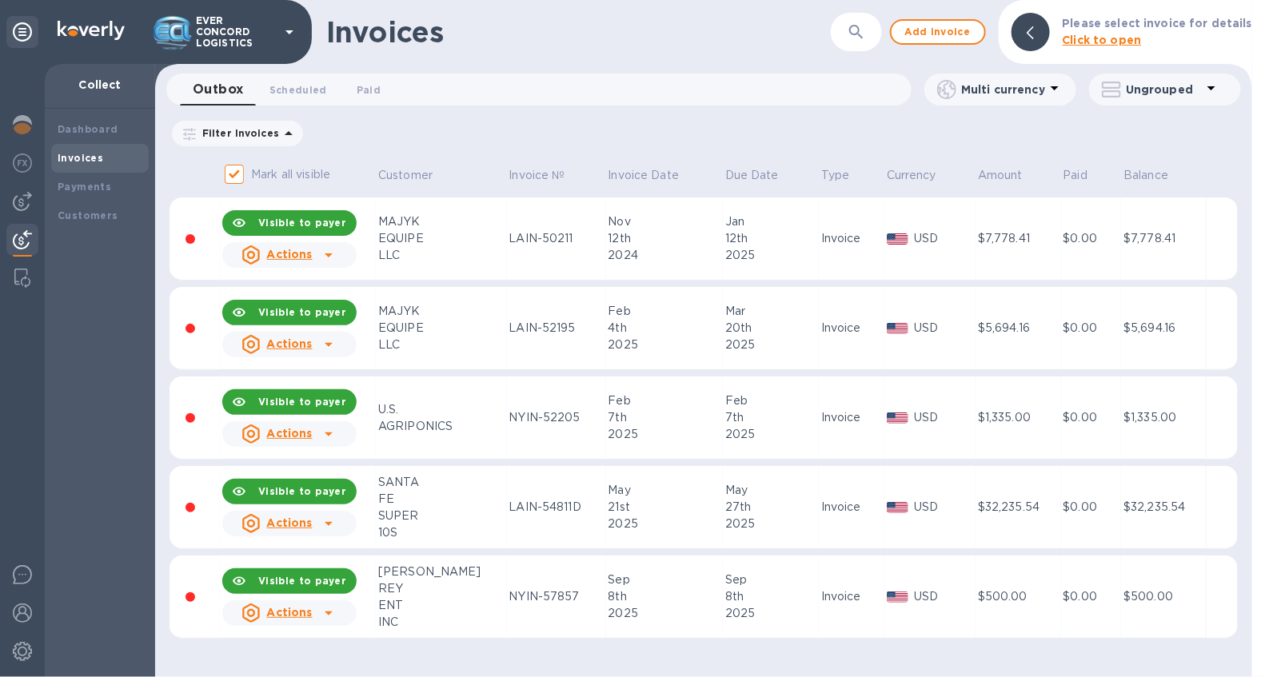
click at [329, 522] on icon at bounding box center [329, 524] width 8 height 4
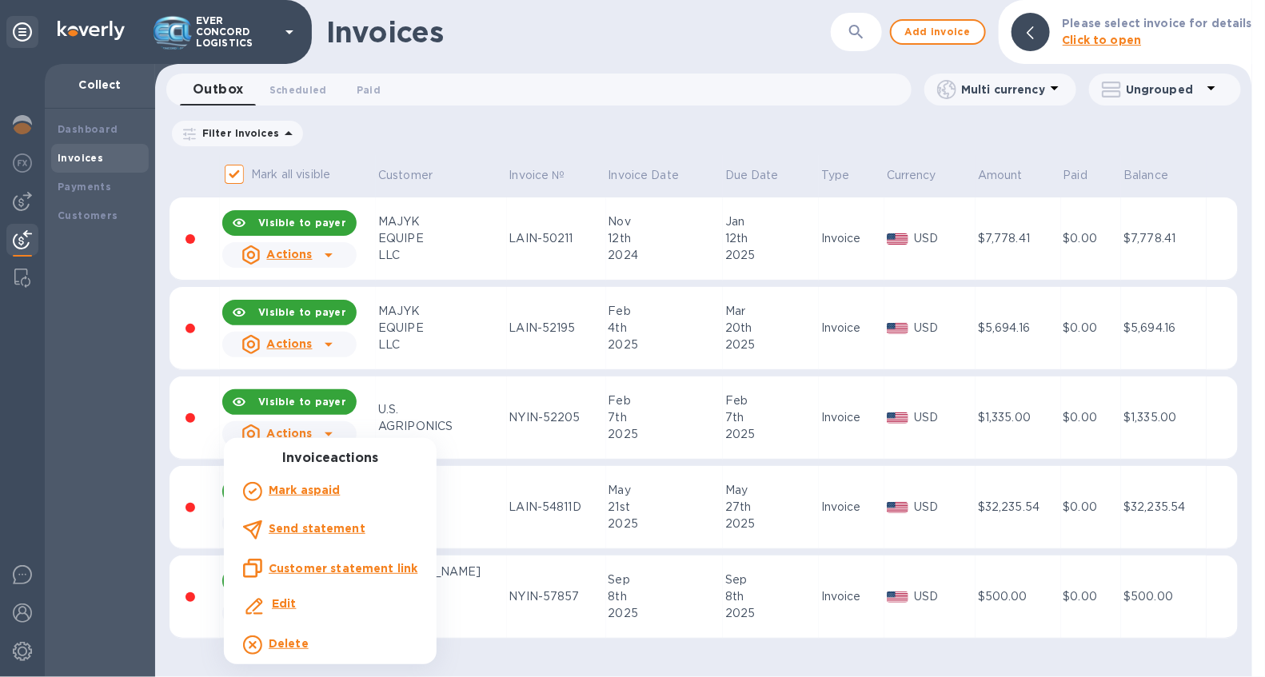
click at [297, 645] on b "Delete" at bounding box center [289, 643] width 40 height 13
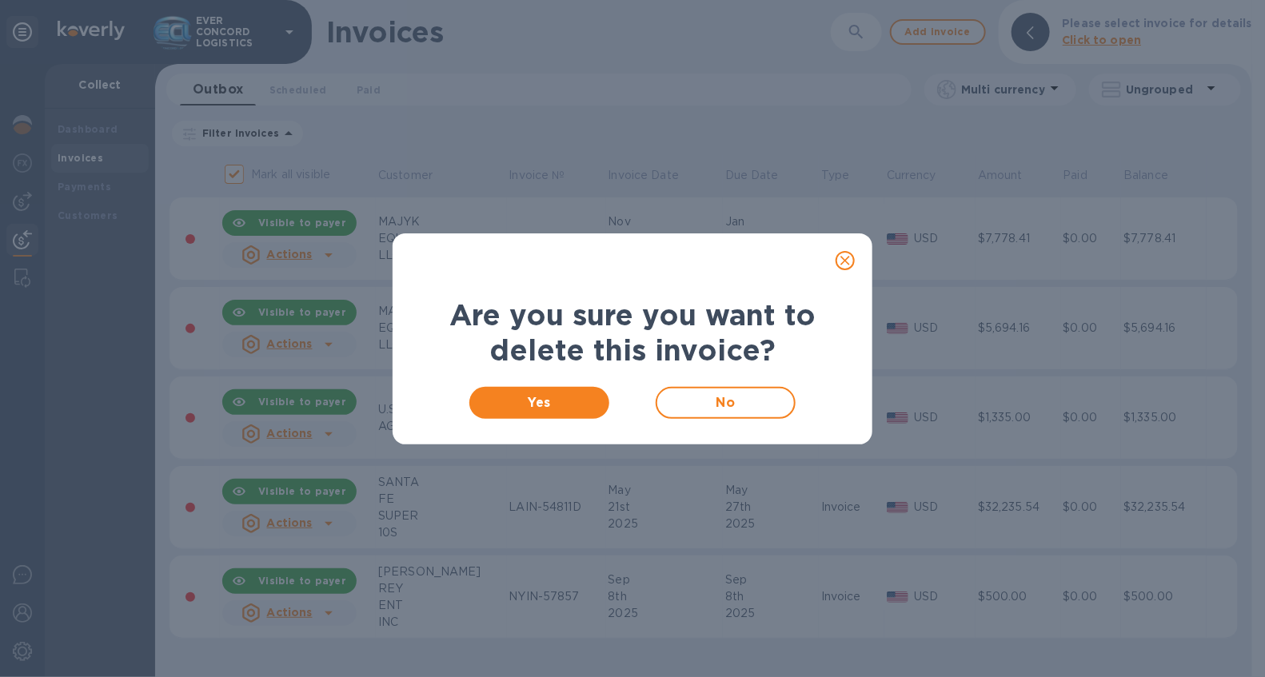
click at [570, 404] on span "Yes" at bounding box center [539, 402] width 114 height 19
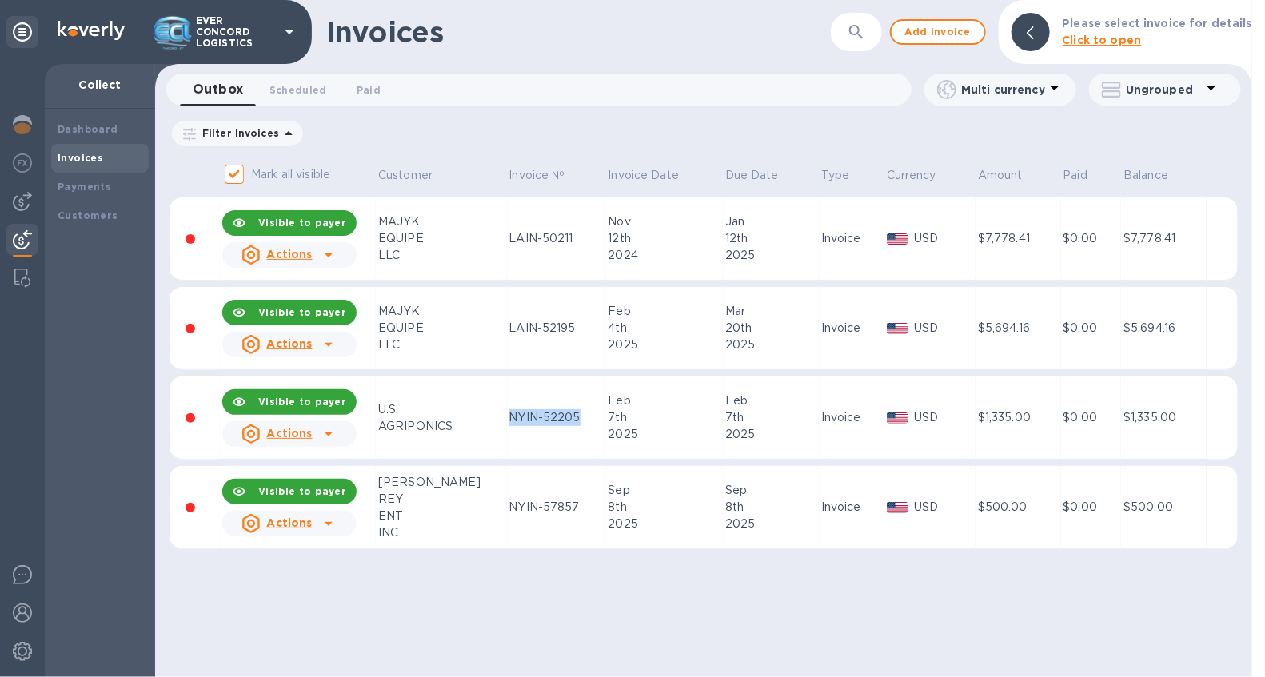
drag, startPoint x: 482, startPoint y: 412, endPoint x: 550, endPoint y: 416, distance: 68.1
click at [550, 416] on div "NYIN-52205" at bounding box center [556, 417] width 94 height 17
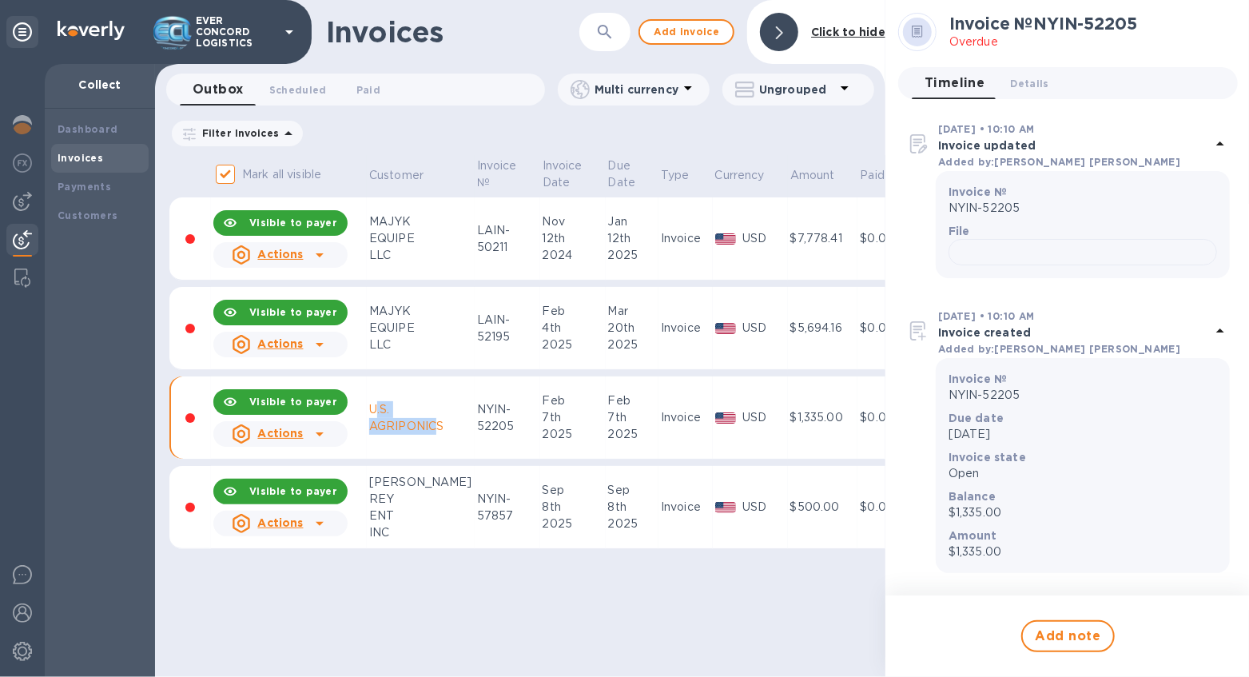
drag, startPoint x: 440, startPoint y: 421, endPoint x: 373, endPoint y: 408, distance: 67.7
click at [373, 408] on div "U.S. AGRIPONICS" at bounding box center [420, 418] width 103 height 34
drag, startPoint x: 443, startPoint y: 424, endPoint x: 356, endPoint y: 410, distance: 87.4
click at [356, 410] on tr "Visible to payer Actions U.S. AGRIPONICS NYIN-52205 [DATE] [DATE] Invoice USD $…" at bounding box center [586, 417] width 834 height 83
copy tr "Actions U.S. AGRIPONICS"
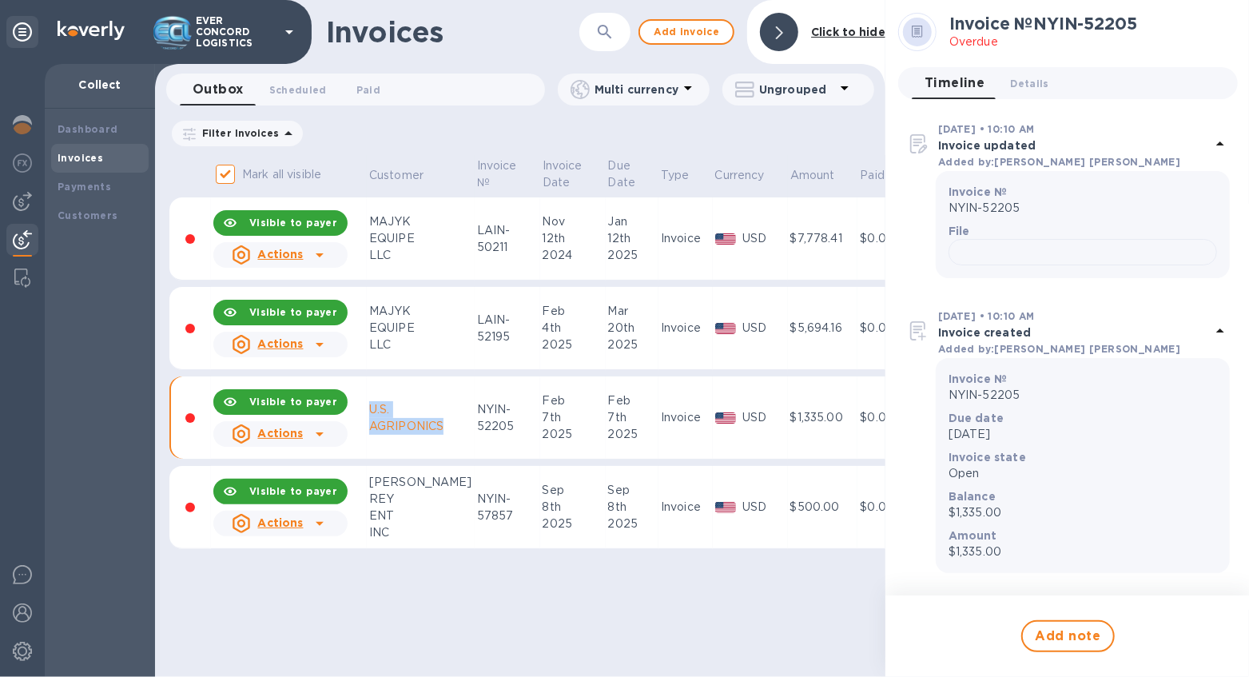
click at [998, 265] on div at bounding box center [1083, 252] width 269 height 26
click at [321, 432] on icon at bounding box center [320, 434] width 8 height 4
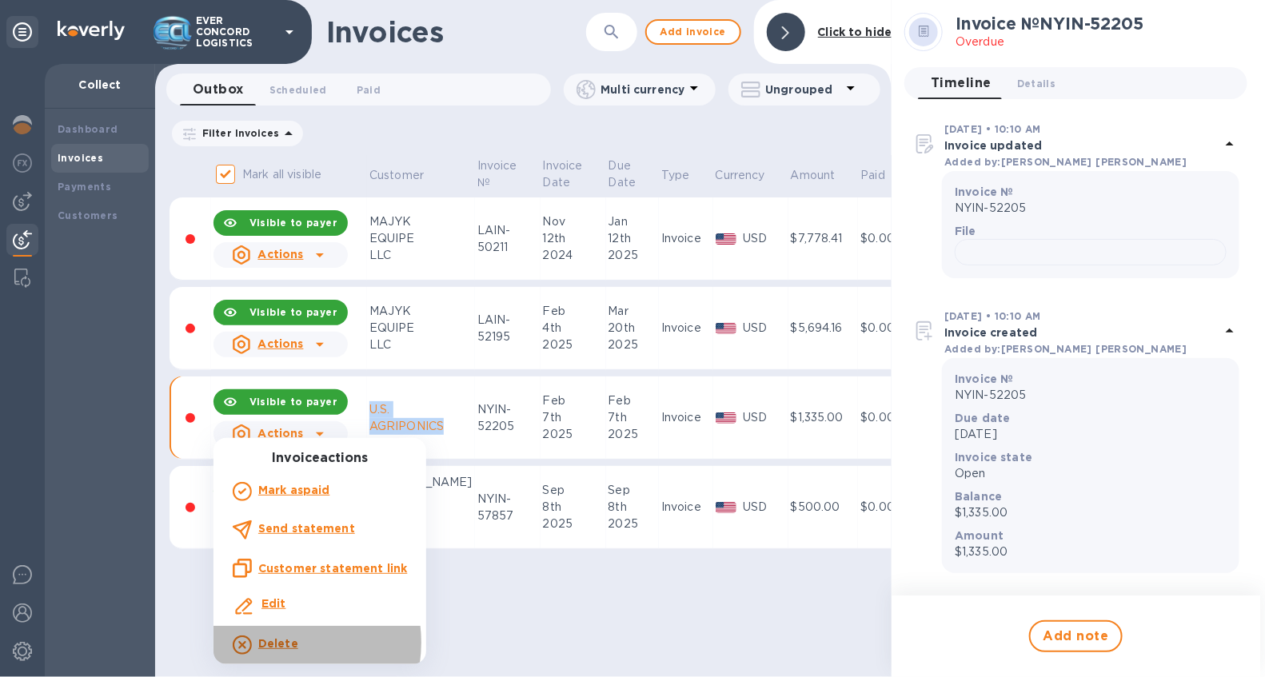
click at [273, 643] on b "Delete" at bounding box center [278, 643] width 40 height 13
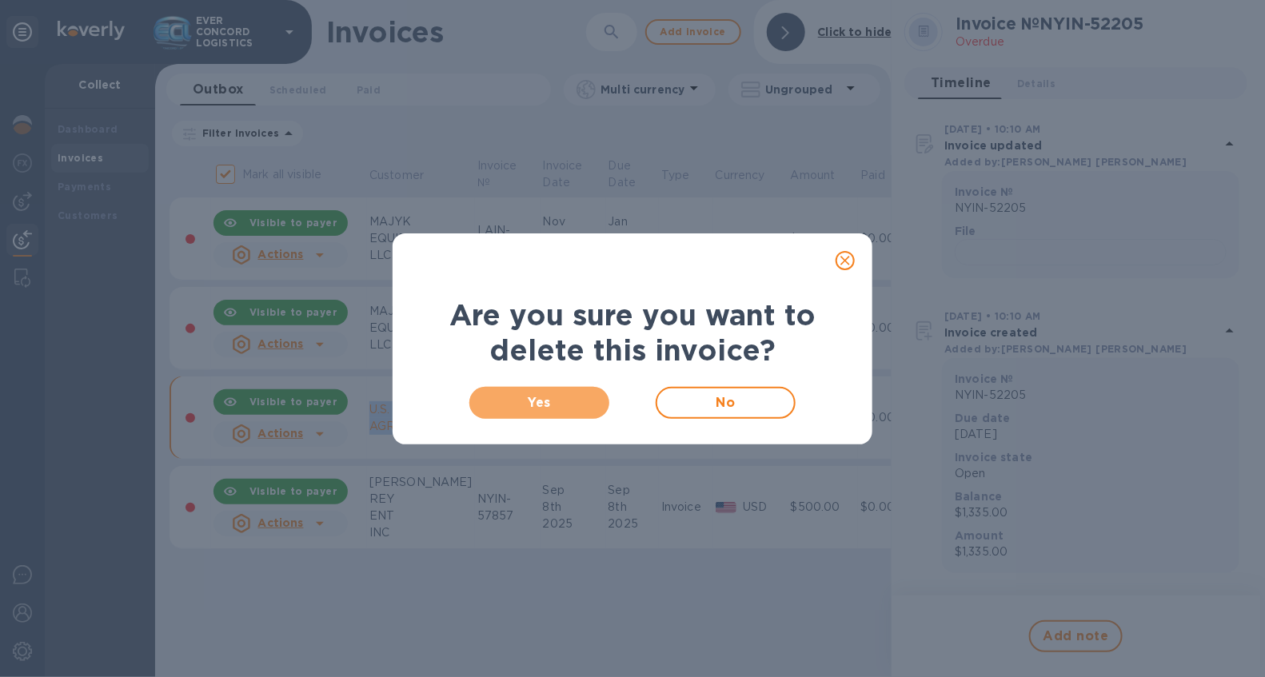
click at [576, 400] on span "Yes" at bounding box center [539, 402] width 114 height 19
